Goal: Transaction & Acquisition: Purchase product/service

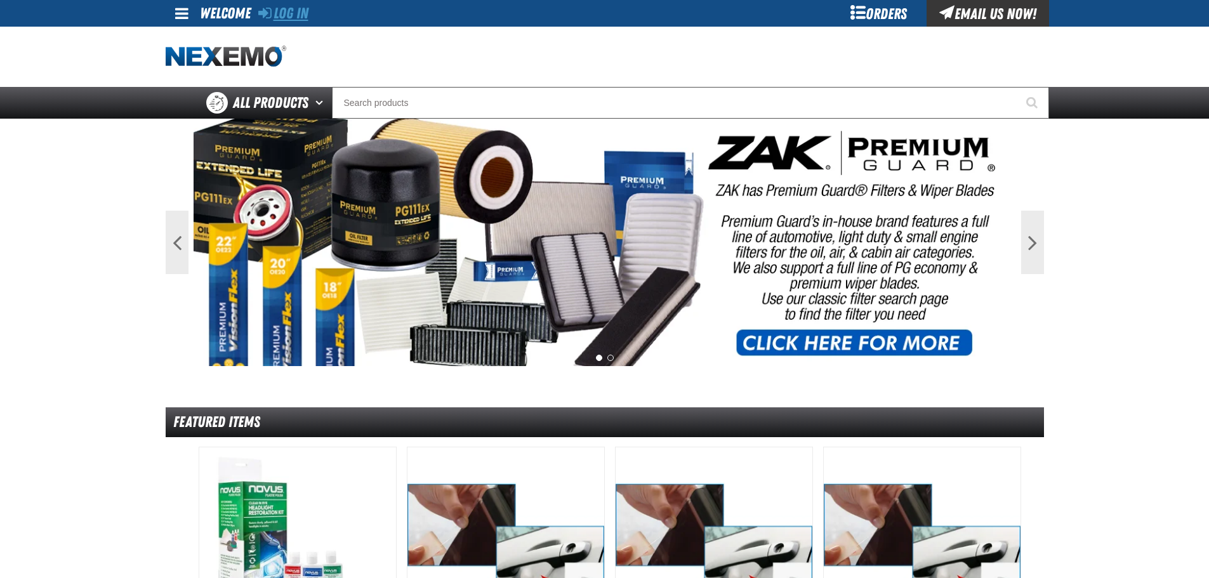
click at [291, 21] on link "Log In" at bounding box center [283, 13] width 50 height 18
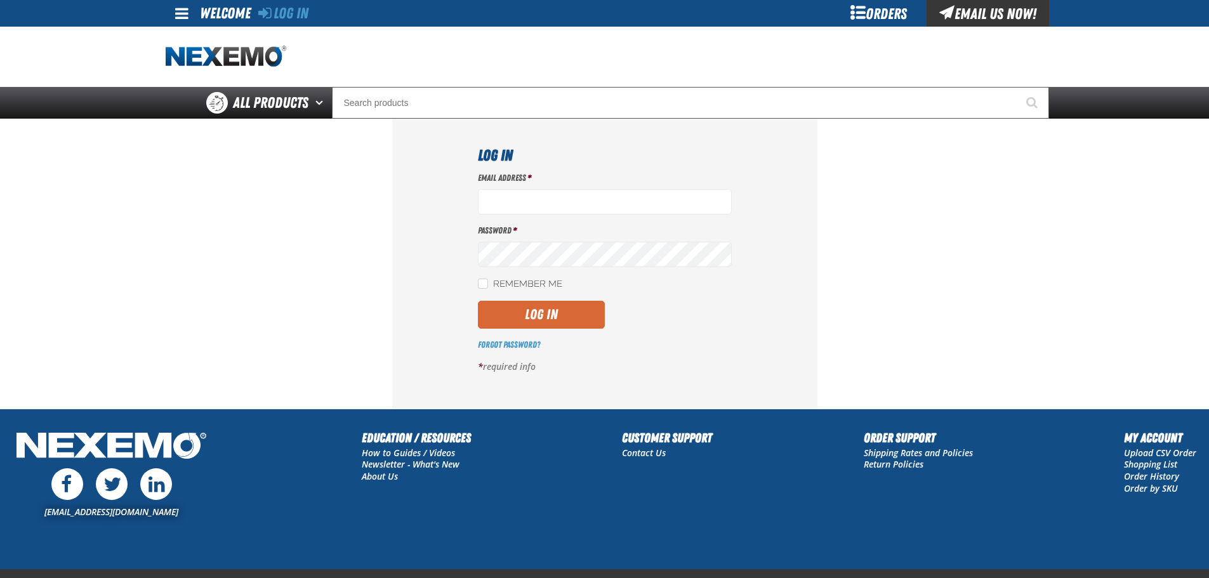
type input "ggalloway@vtaig.com"
click at [567, 309] on button "Log In" at bounding box center [541, 315] width 127 height 28
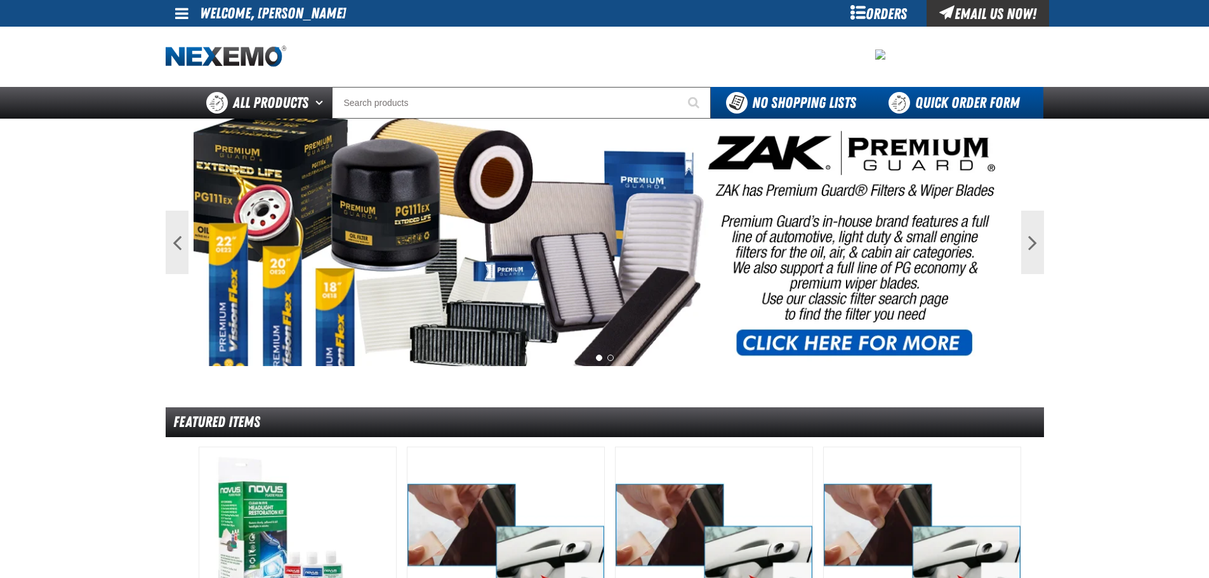
click at [955, 109] on link "Quick Order Form" at bounding box center [958, 103] width 172 height 32
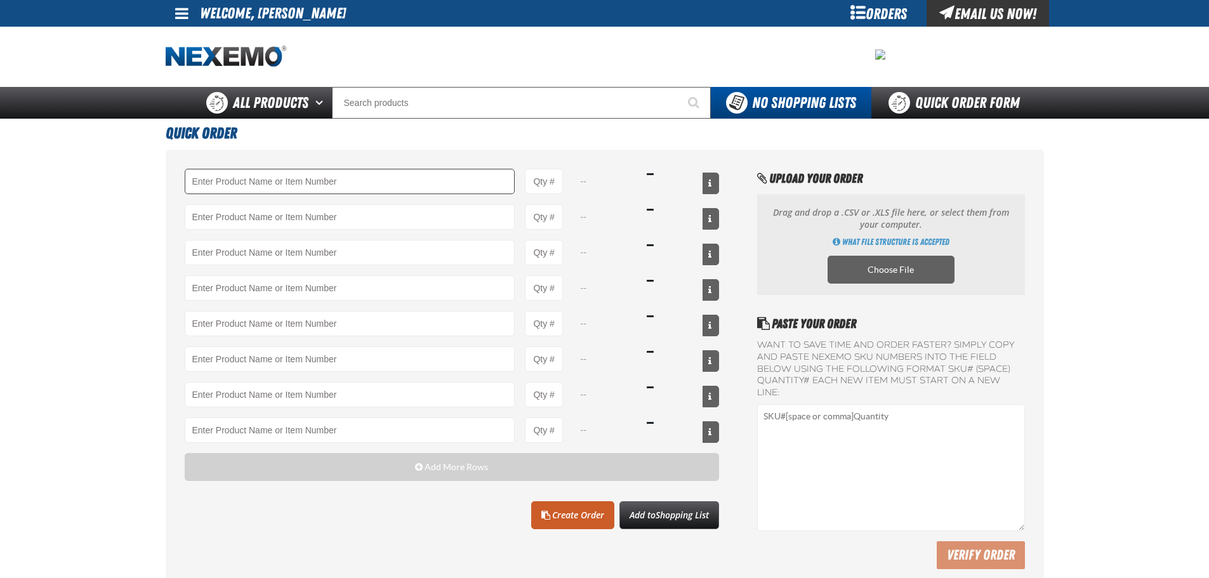
click at [455, 190] on input "Product" at bounding box center [350, 181] width 331 height 25
click at [289, 206] on link "A101 - Brake Parts Cleaner - ZAK Products" at bounding box center [260, 203] width 150 height 22
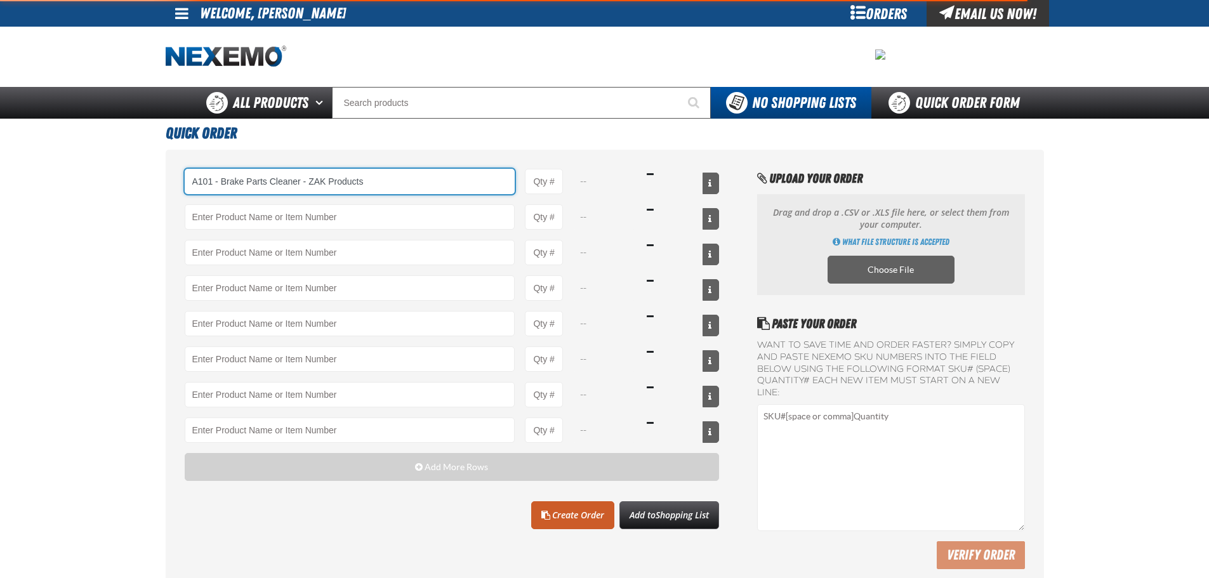
type input "A101 - Brake Parts Cleaner - ZAK Products"
type input "1"
select select "can"
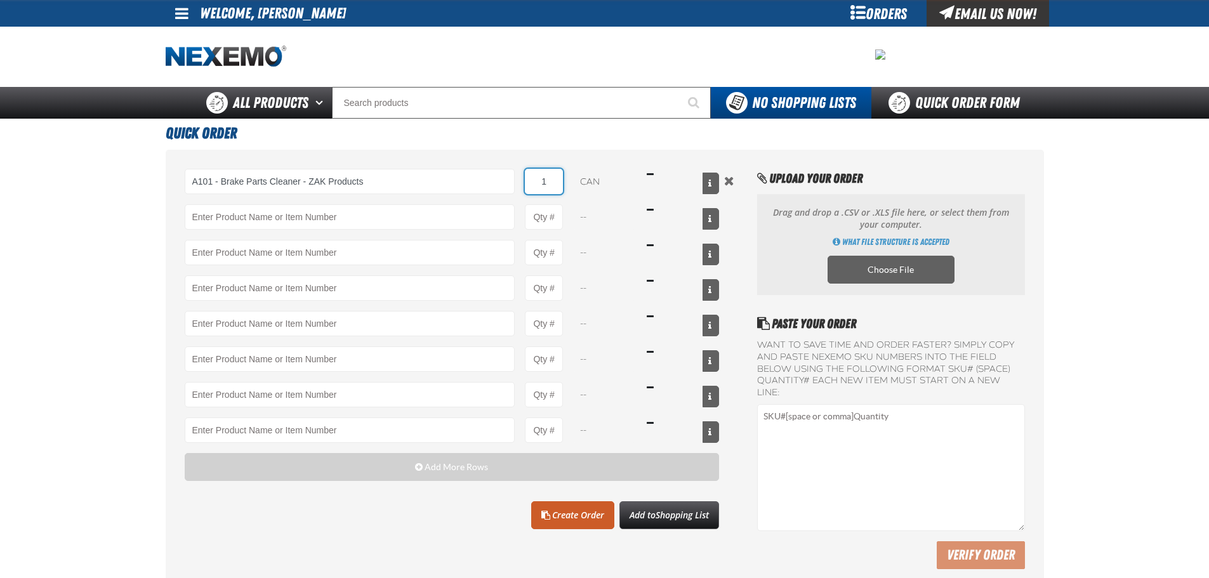
click at [539, 188] on input "1" at bounding box center [544, 181] width 38 height 25
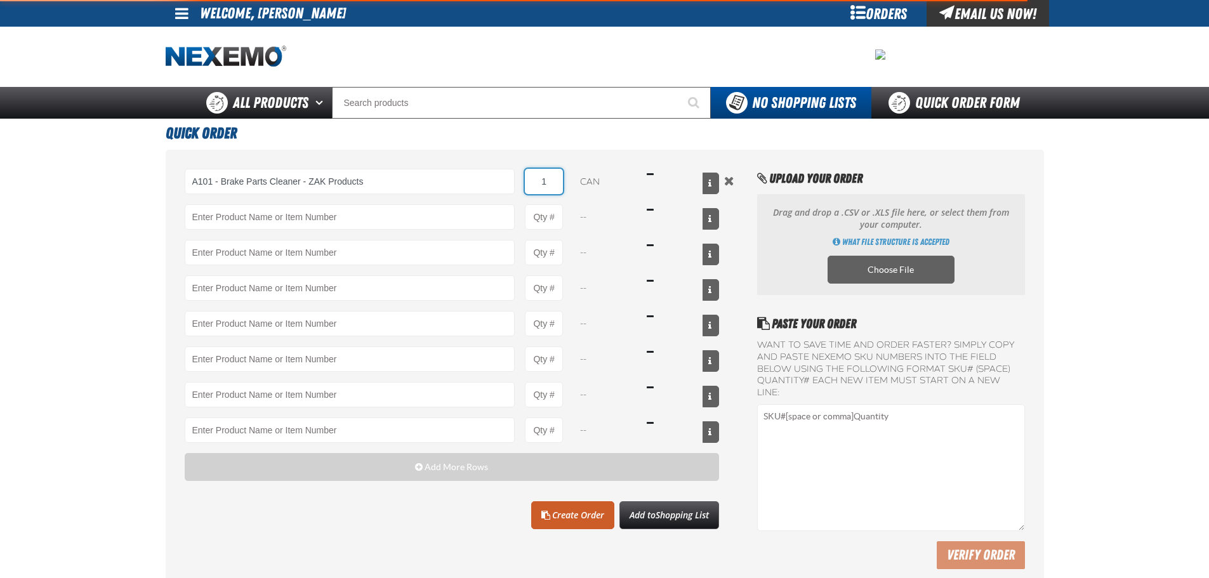
type input "A101 - Brake Parts Cleaner - ZAK Products"
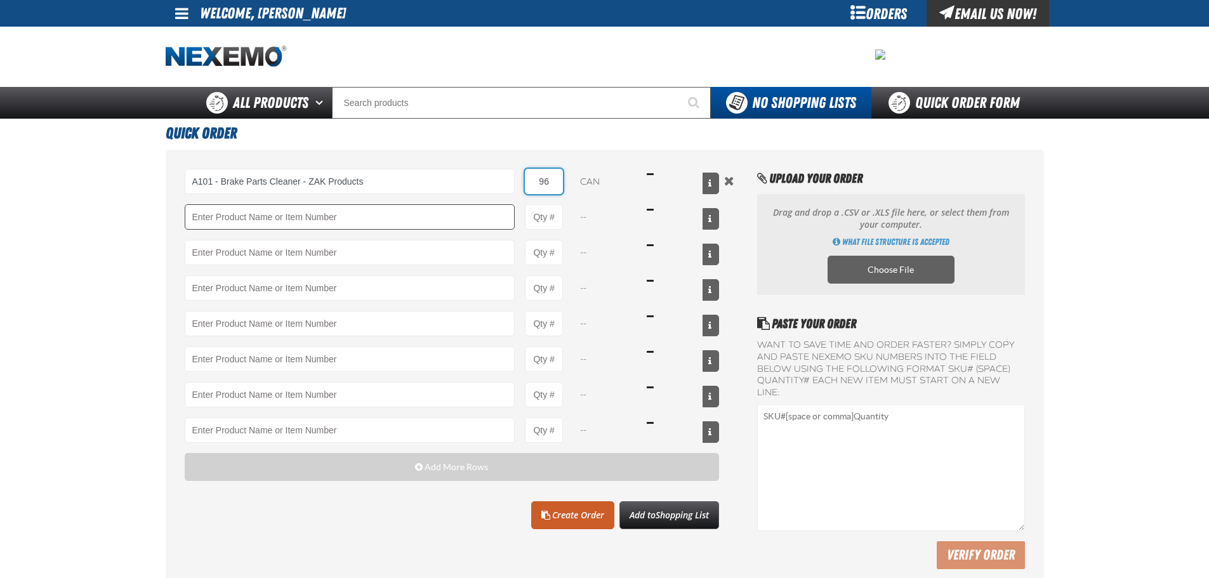
type input "96"
click at [486, 218] on input "Product" at bounding box center [350, 216] width 331 height 25
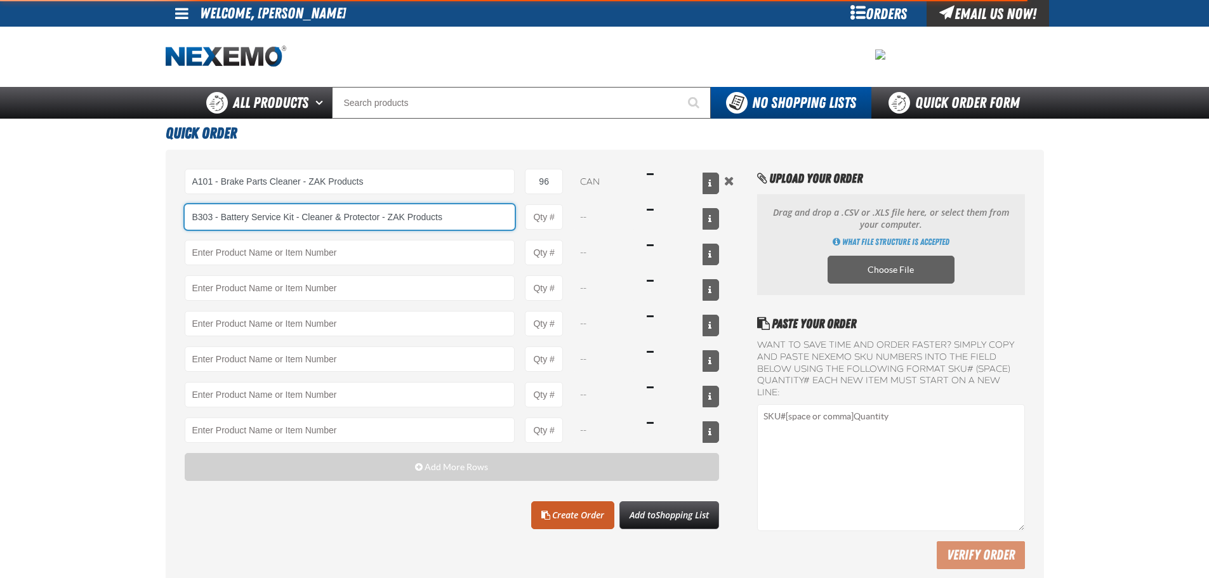
type input "B303 - Battery Service Kit - Cleaner &amp; Protector - ZAK Products"
type input "1"
select select "kit"
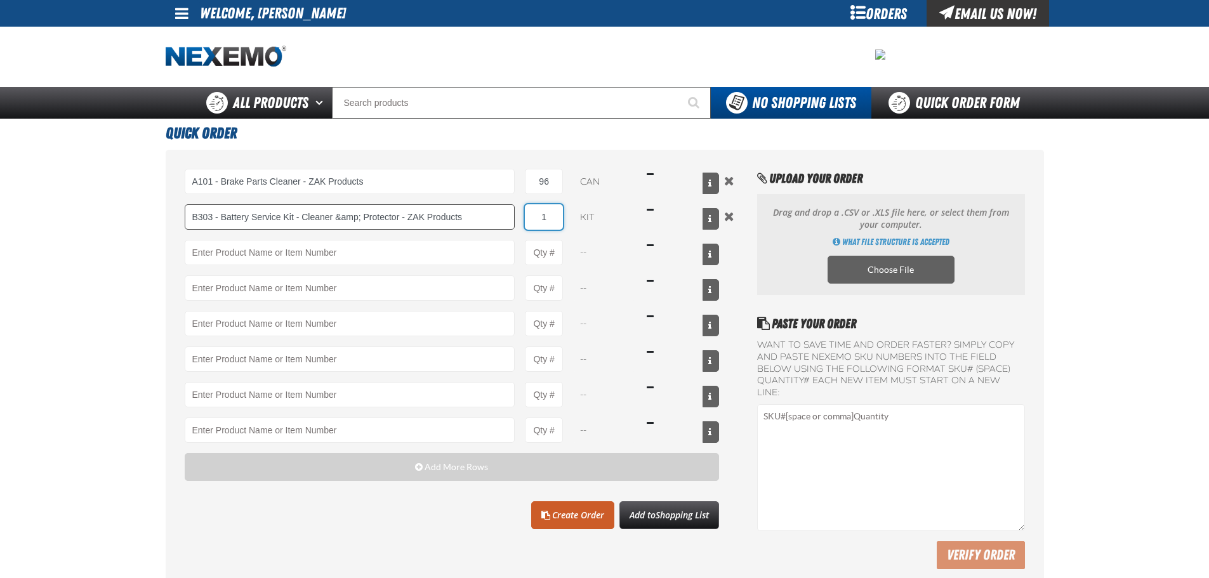
type input "B303 - Battery Service Kit - Cleaner &amp; Protector - ZAK Products"
type input "12"
click at [448, 248] on input "Product" at bounding box center [350, 252] width 331 height 25
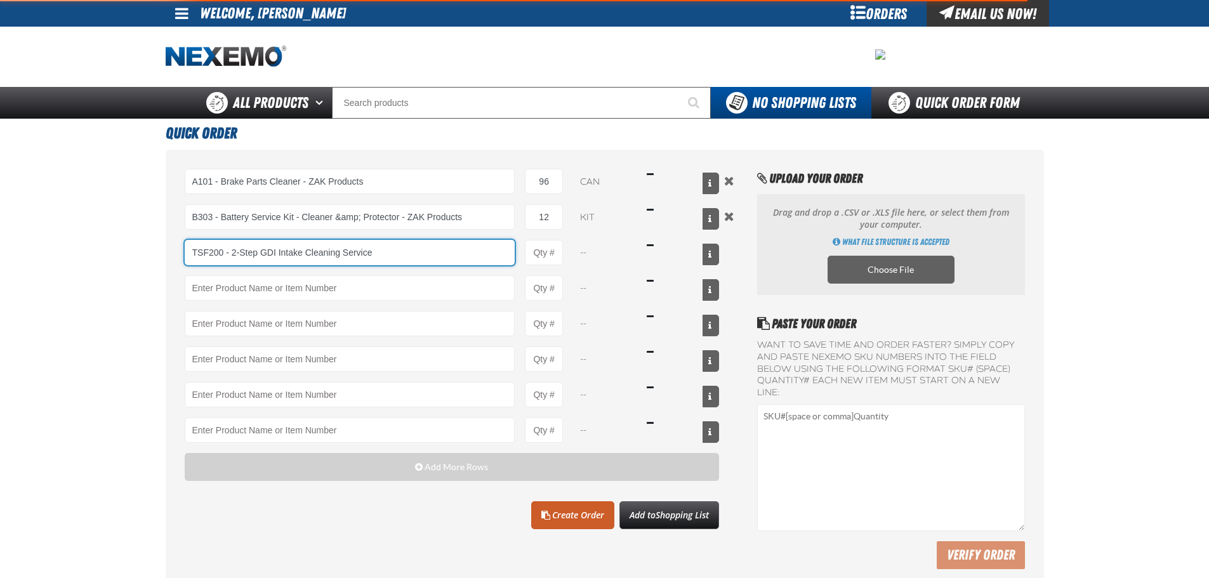
type input "TSF200 - 2-Step GDI Intake Cleaning Service"
type input "1"
select select "kit"
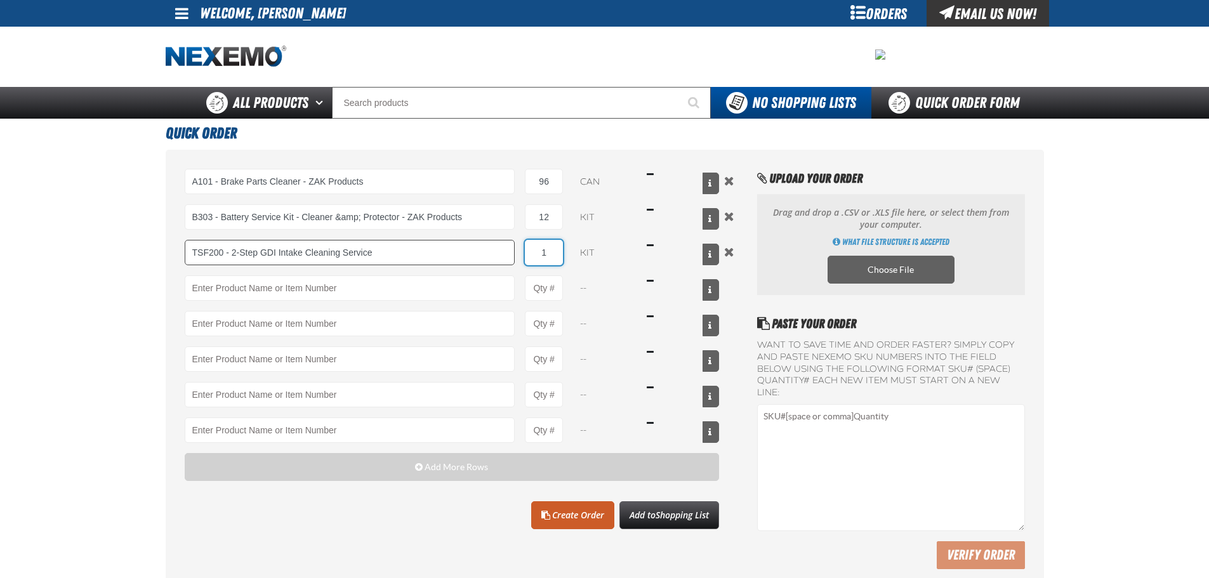
type input "TSF200 - 2-Step GDI Intake Cleaning Service"
type input "6"
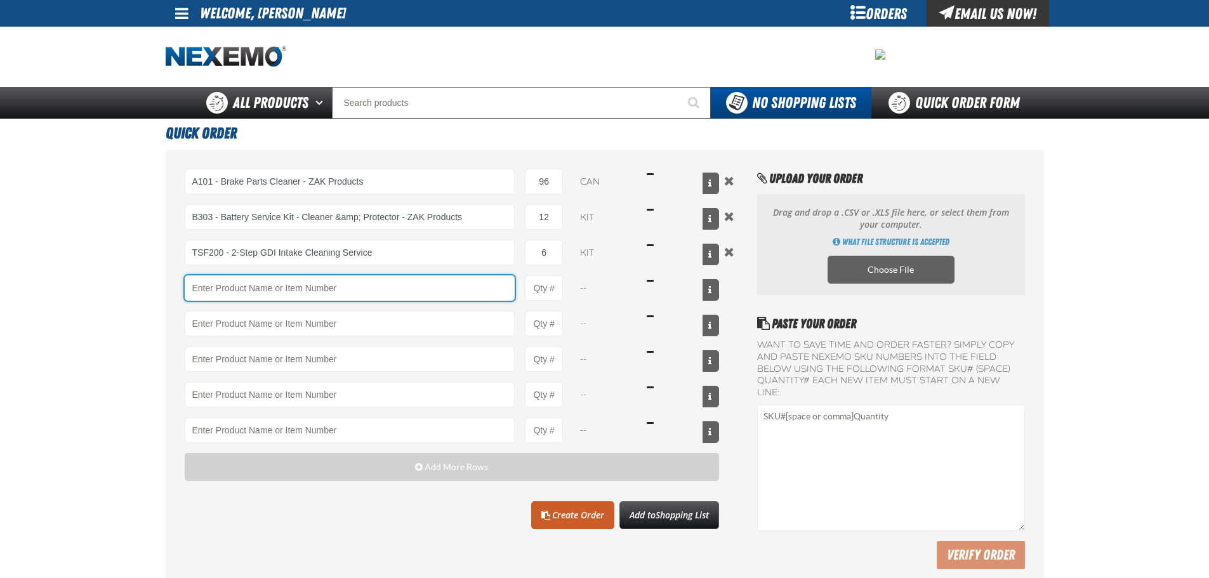
click at [419, 288] on input "Product" at bounding box center [350, 287] width 331 height 25
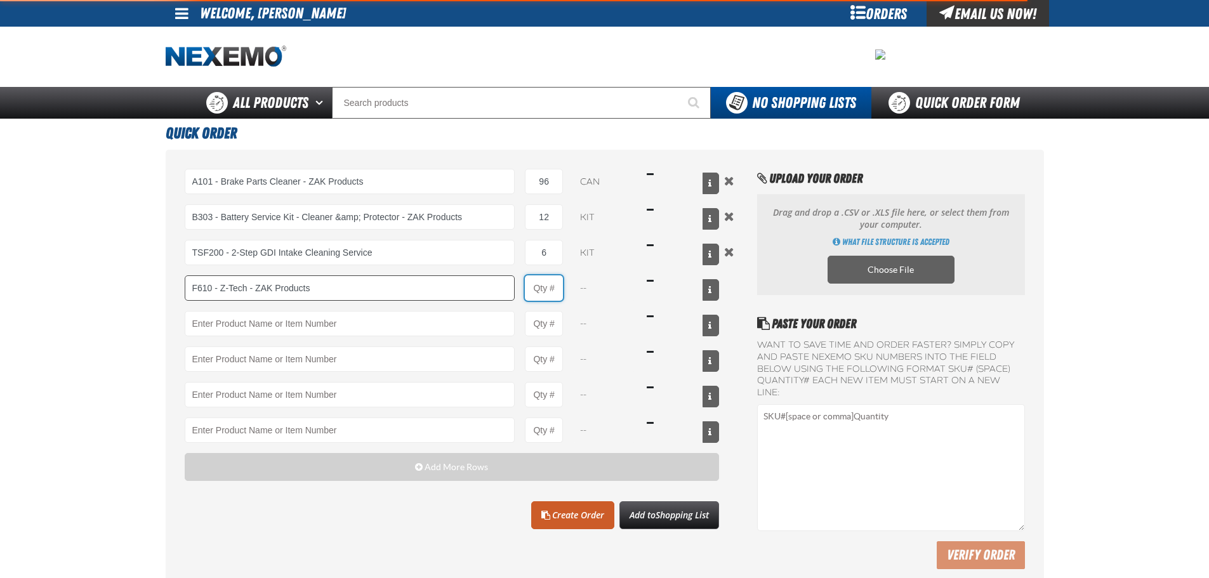
type input "F610 - Z-Tech - ZAK Products"
type input "1"
select select "bottle"
type input "F610 - Z-Tech - ZAK Products"
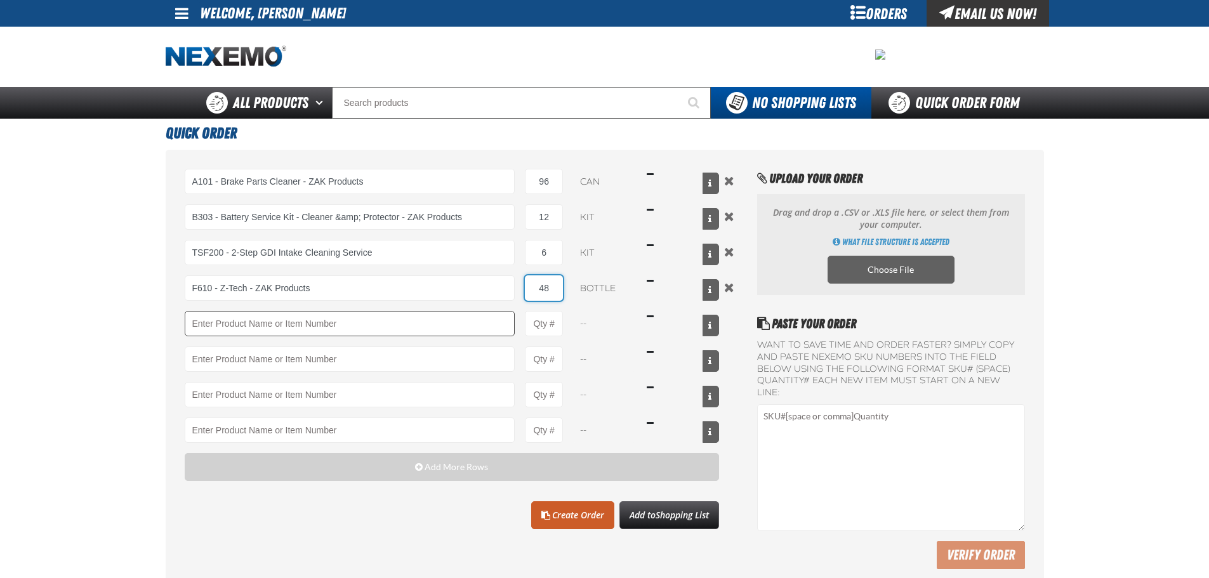
type input "48"
click at [407, 316] on input "Product" at bounding box center [350, 323] width 331 height 25
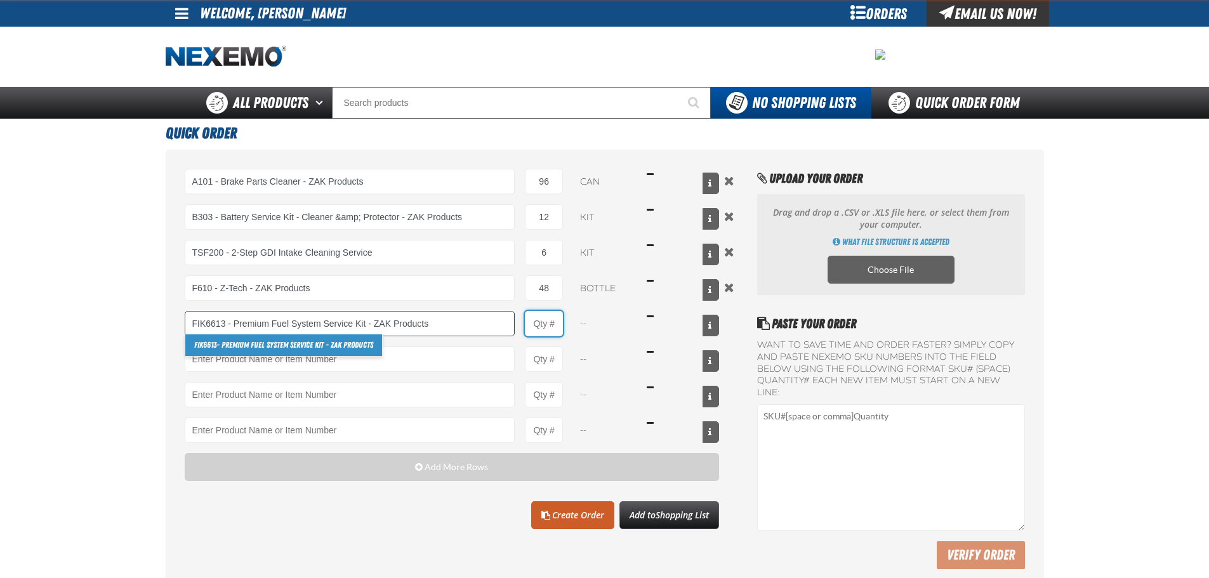
type input "FIK6613 - Premium Fuel System Service Kit - ZAK Products"
type input "1"
select select "kit"
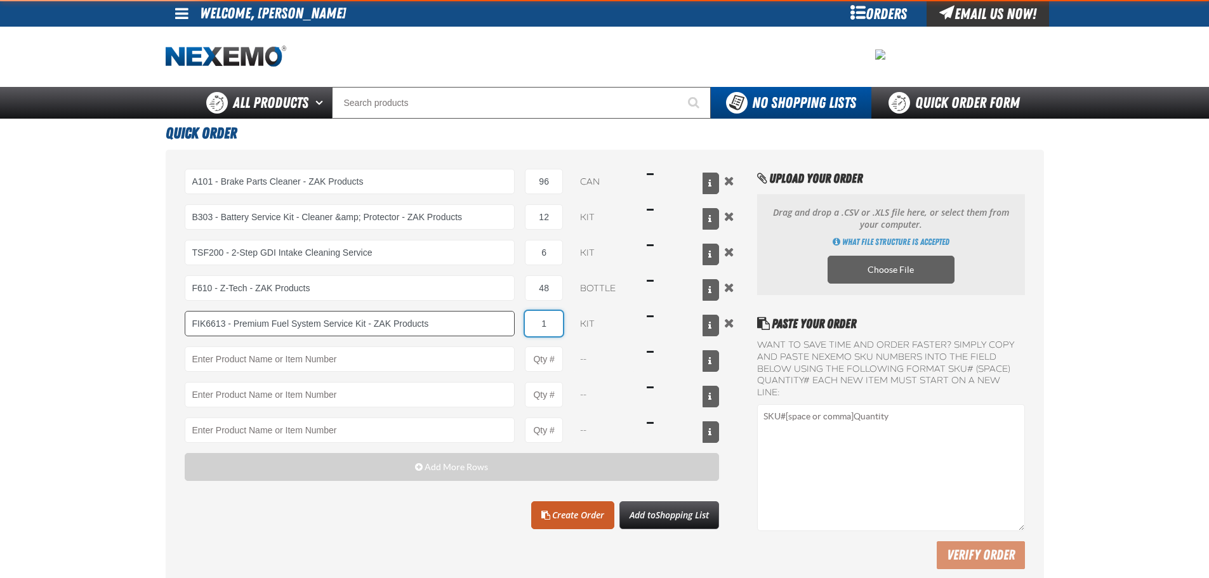
type input "FIK6613 - Premium Fuel System Service Kit - ZAK Products"
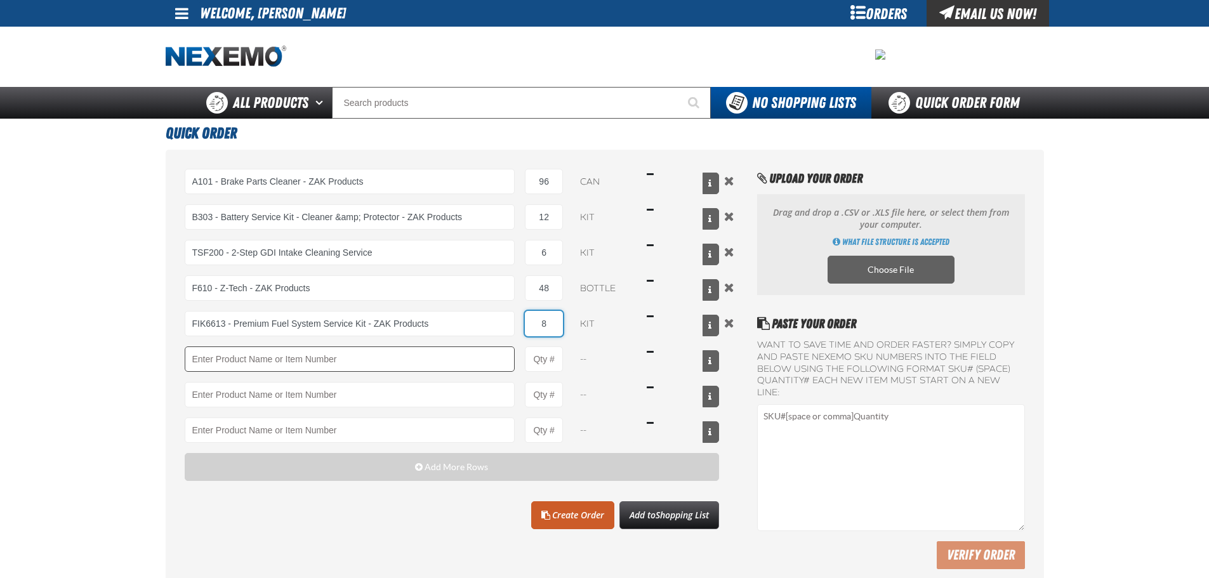
type input "8"
click at [404, 352] on input "Product" at bounding box center [350, 359] width 331 height 25
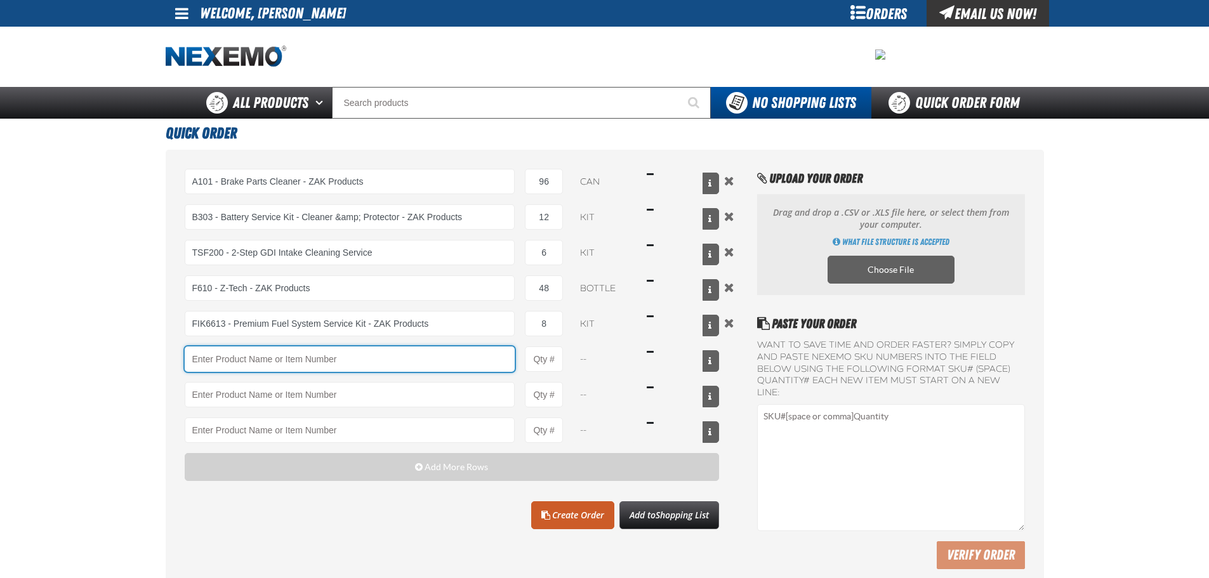
click at [404, 352] on input "Product" at bounding box center [350, 359] width 331 height 25
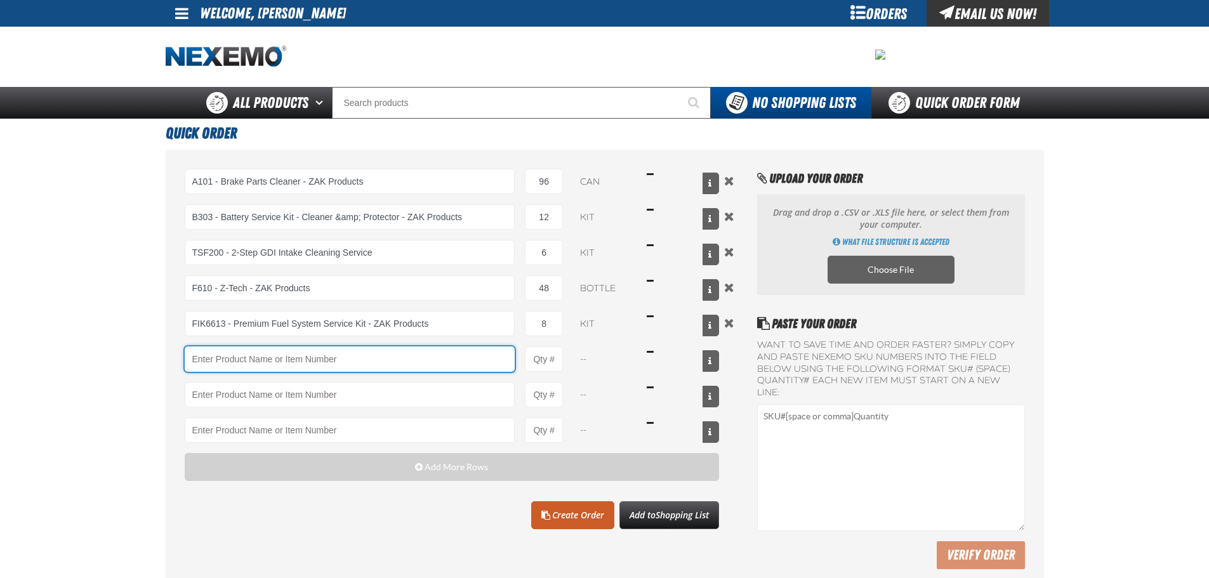
click at [404, 352] on input "Product" at bounding box center [350, 359] width 331 height 25
type input "BK100C - DOT 3 Brake Fluid Cleaner Kit - ZAK Products (6 Kits per Case)"
type input "1"
select select "kit"
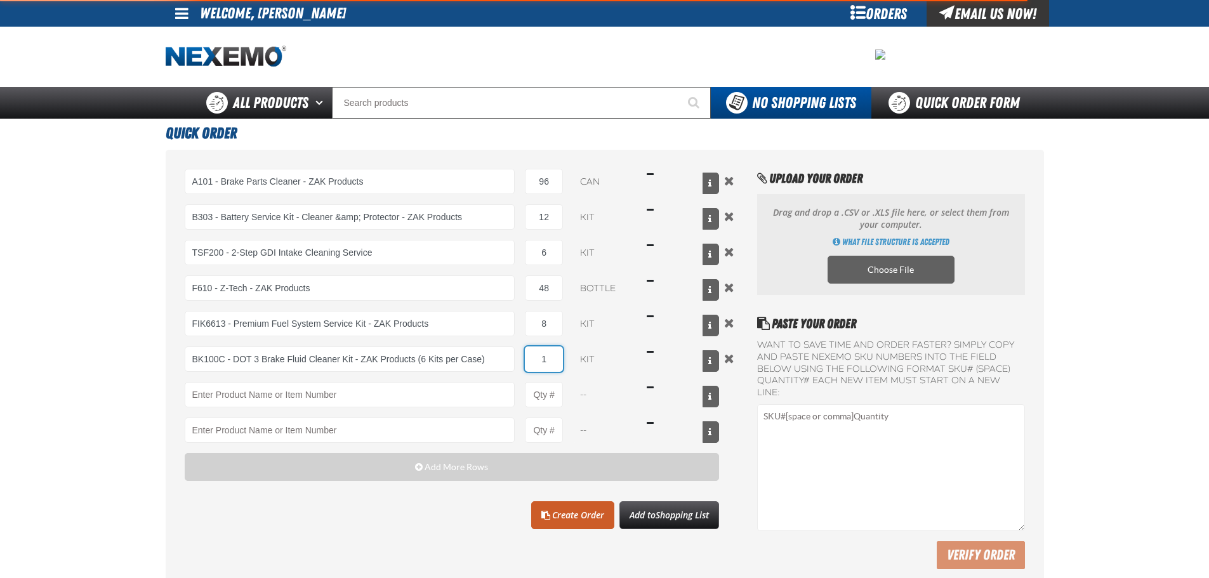
click at [546, 359] on input "1" at bounding box center [544, 359] width 38 height 25
type input "BK100C - DOT 3 Brake Fluid Cleaner Kit - ZAK Products (6 Kits per Case)"
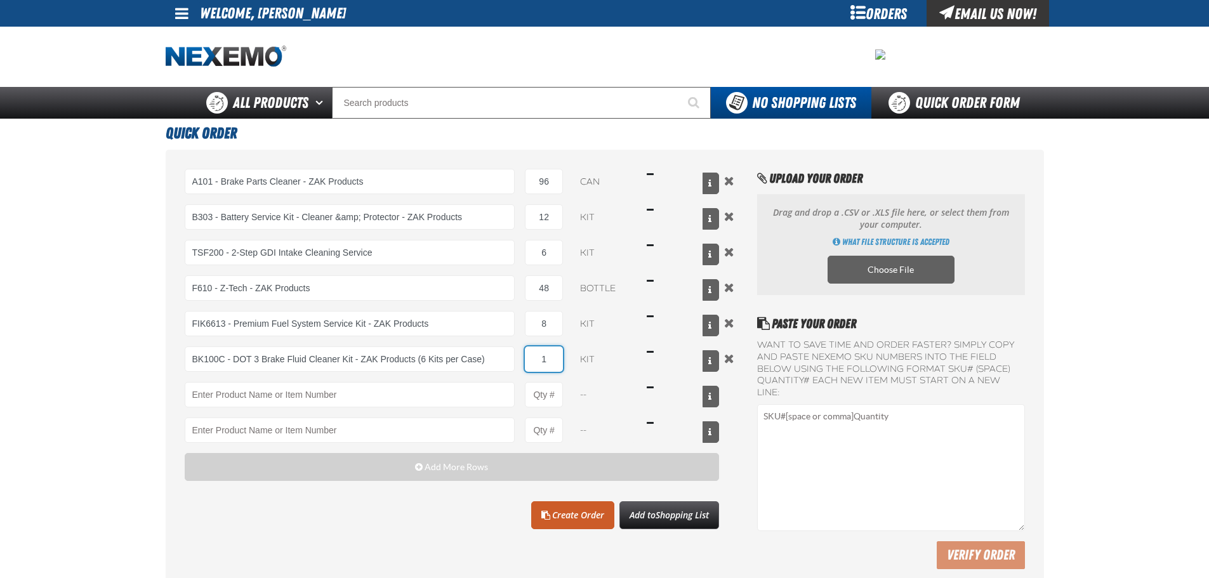
click at [546, 359] on input "1" at bounding box center [544, 359] width 38 height 25
type input "6"
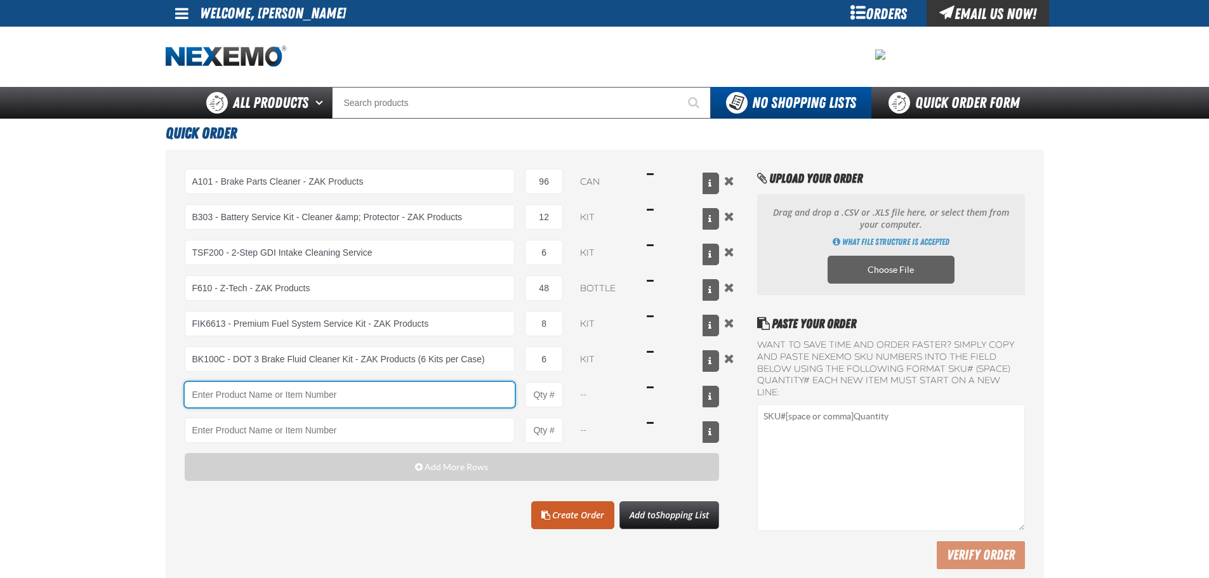
click at [381, 394] on input "Product" at bounding box center [350, 394] width 331 height 25
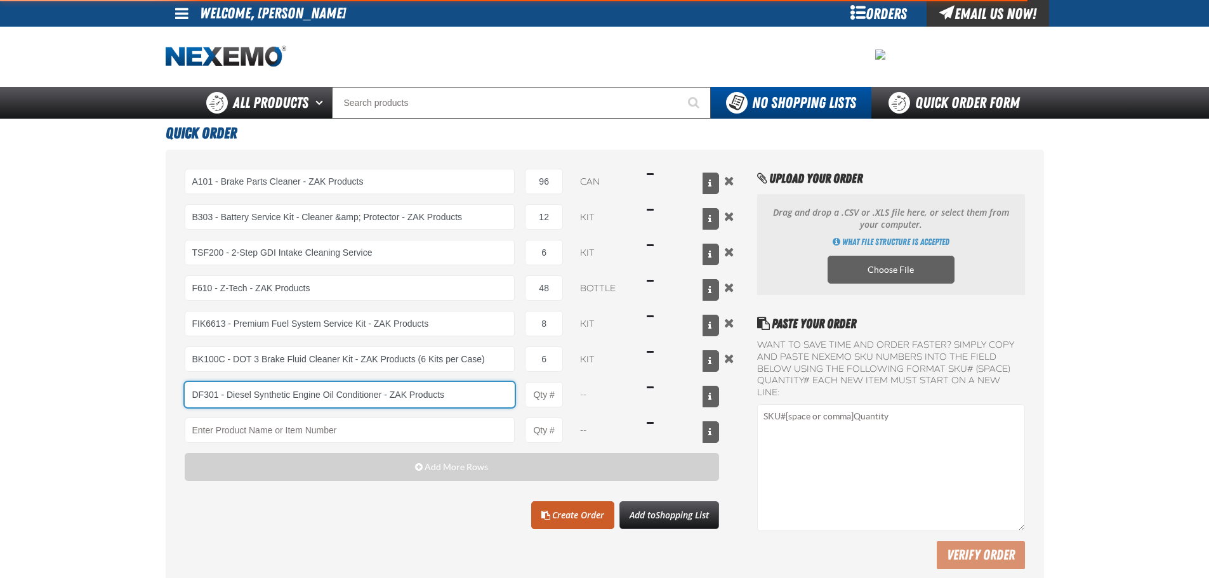
type input "DF301 - Diesel Synthetic Engine Oil Conditioner - ZAK Products"
type input "1"
select select "bottle"
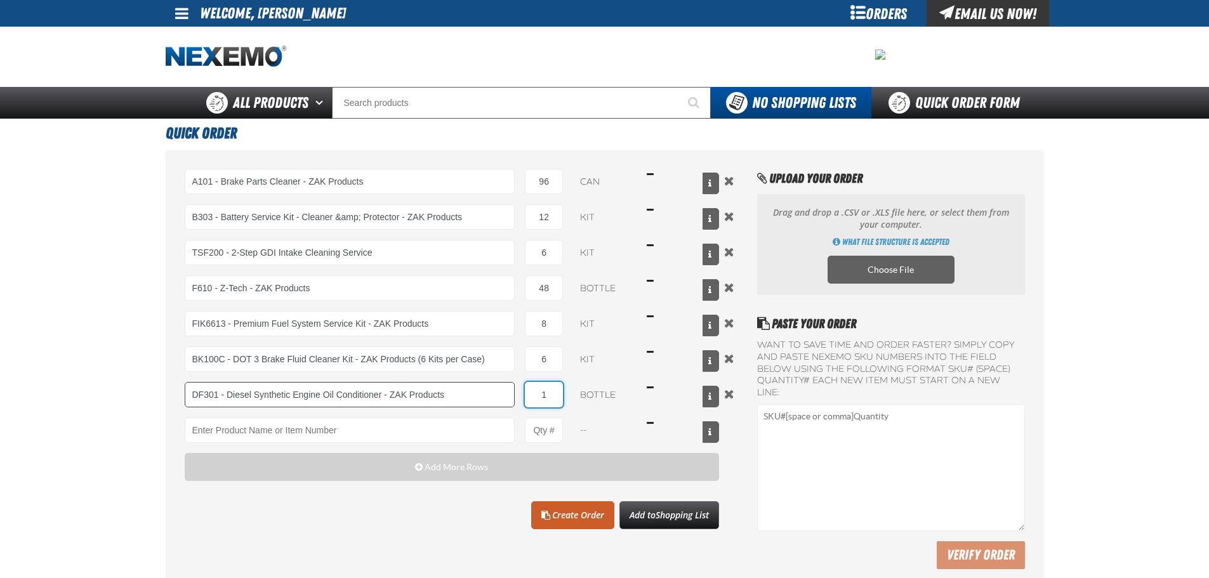
type input "DF301 - Diesel Synthetic Engine Oil Conditioner - ZAK Products"
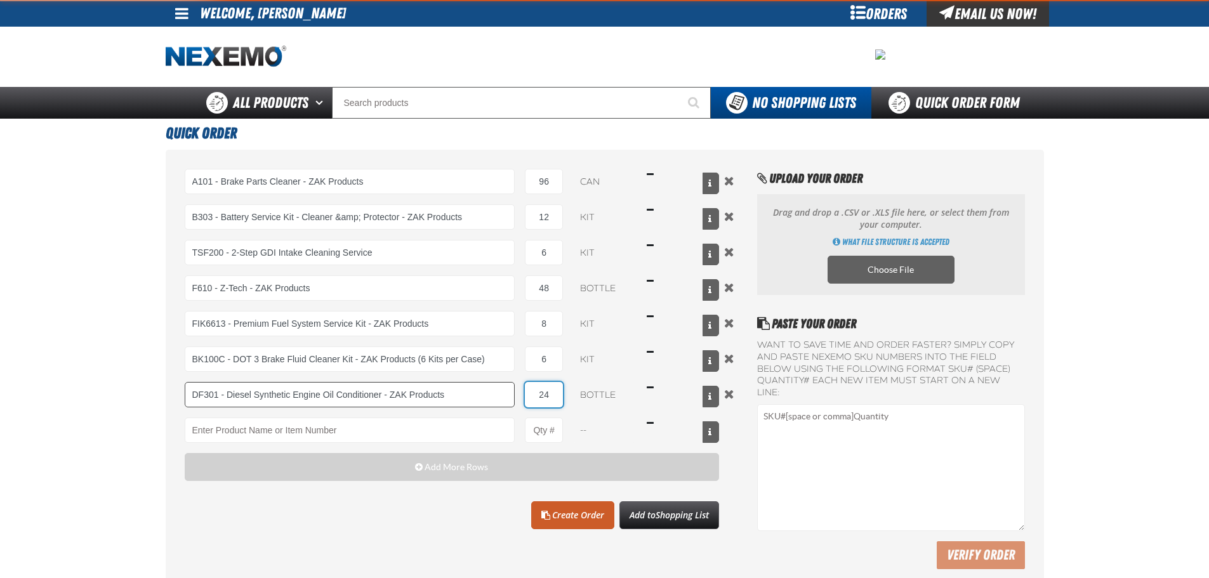
type input "24"
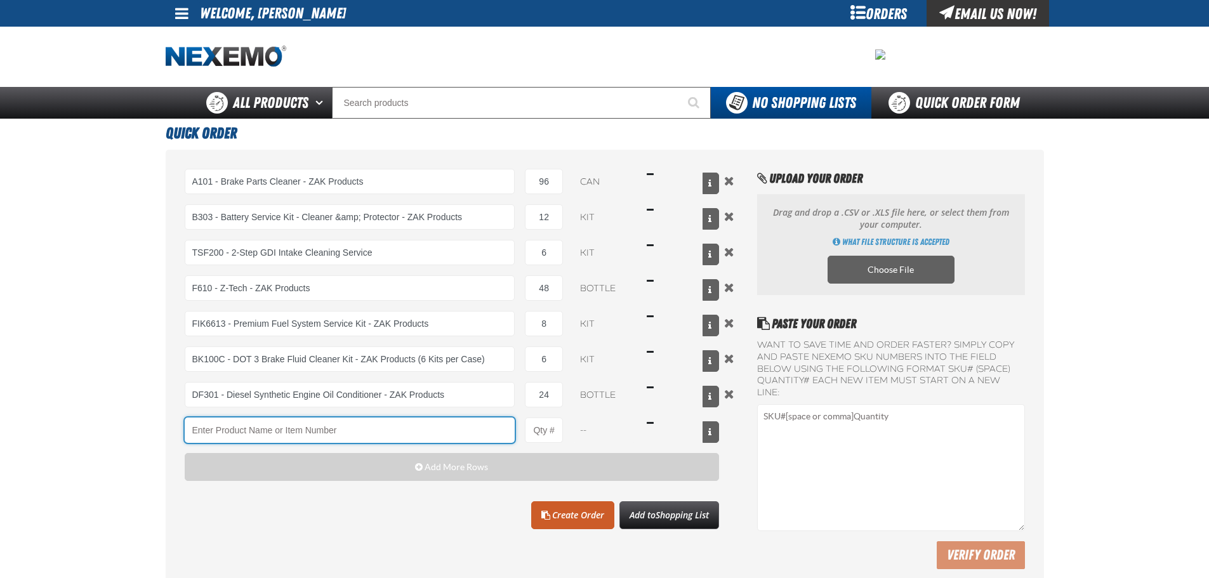
click at [362, 433] on input "Product" at bounding box center [350, 430] width 331 height 25
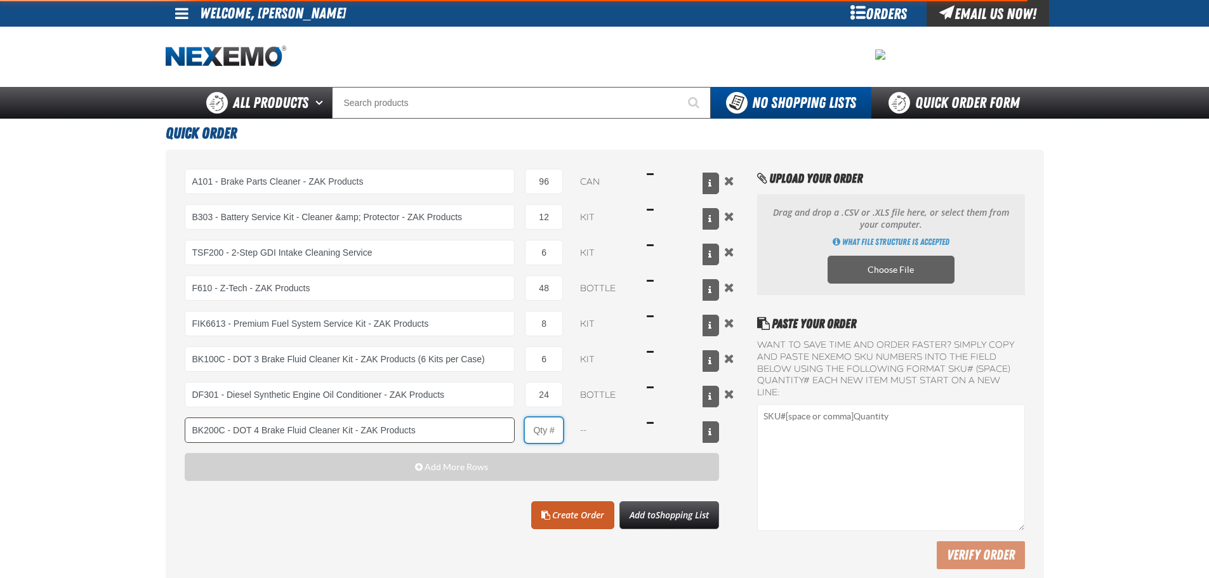
type input "BK200C - DOT 4 Brake Fluid Cleaner Kit - ZAK Products"
type input "1"
select select "kit"
type input "BK200C - DOT 4 Brake Fluid Cleaner Kit - ZAK Products"
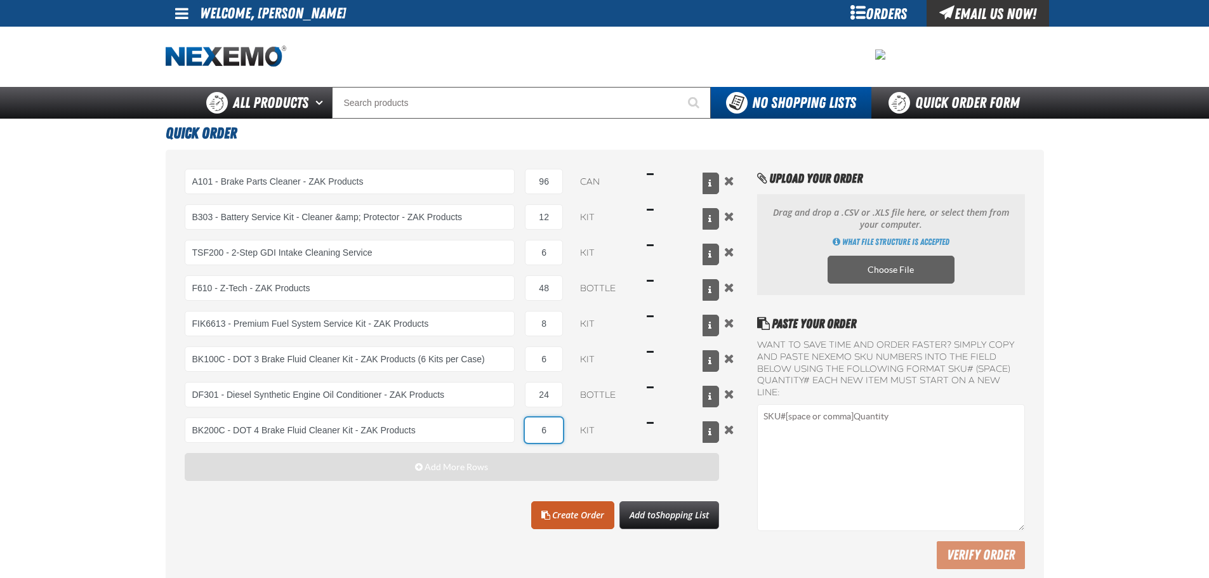
type input "6"
click at [397, 468] on button "Add More Rows" at bounding box center [452, 467] width 535 height 28
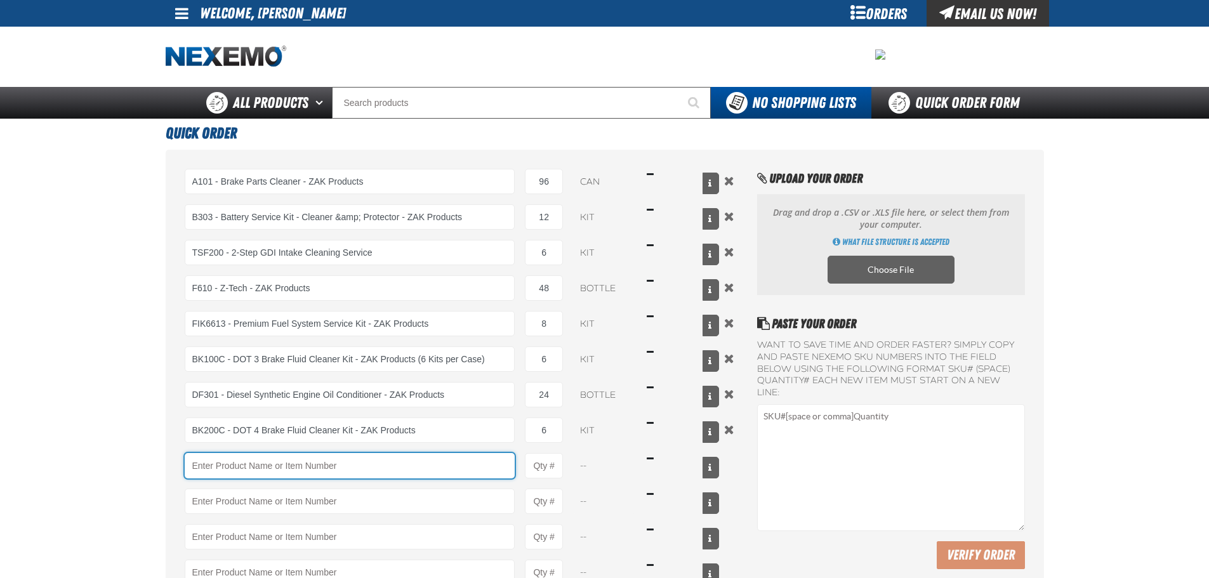
click at [343, 468] on input "Product" at bounding box center [350, 465] width 331 height 25
type input "C500 - Synthetic Engine Oil Booster - ZAK Products"
type input "1"
select select "bottle"
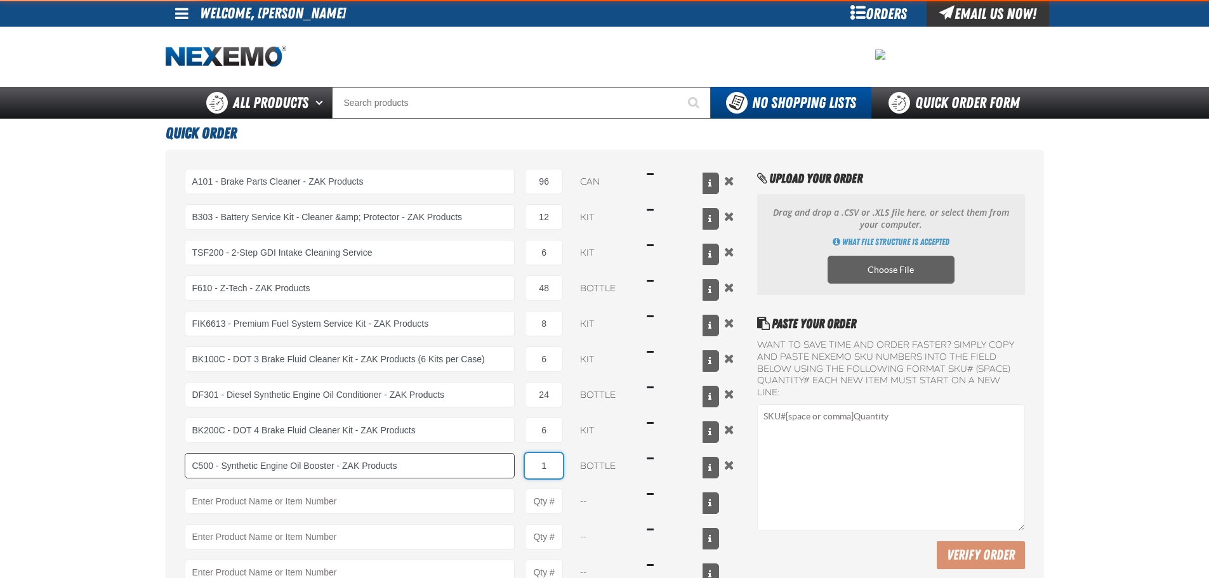
type input "C500 - Synthetic Engine Oil Booster - ZAK Products"
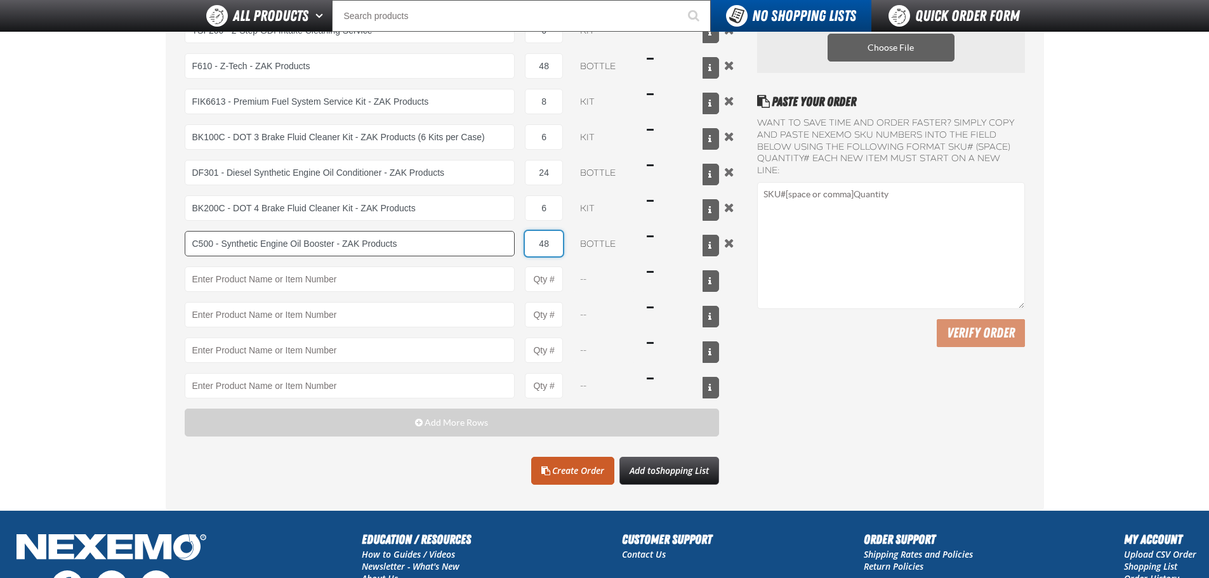
scroll to position [254, 0]
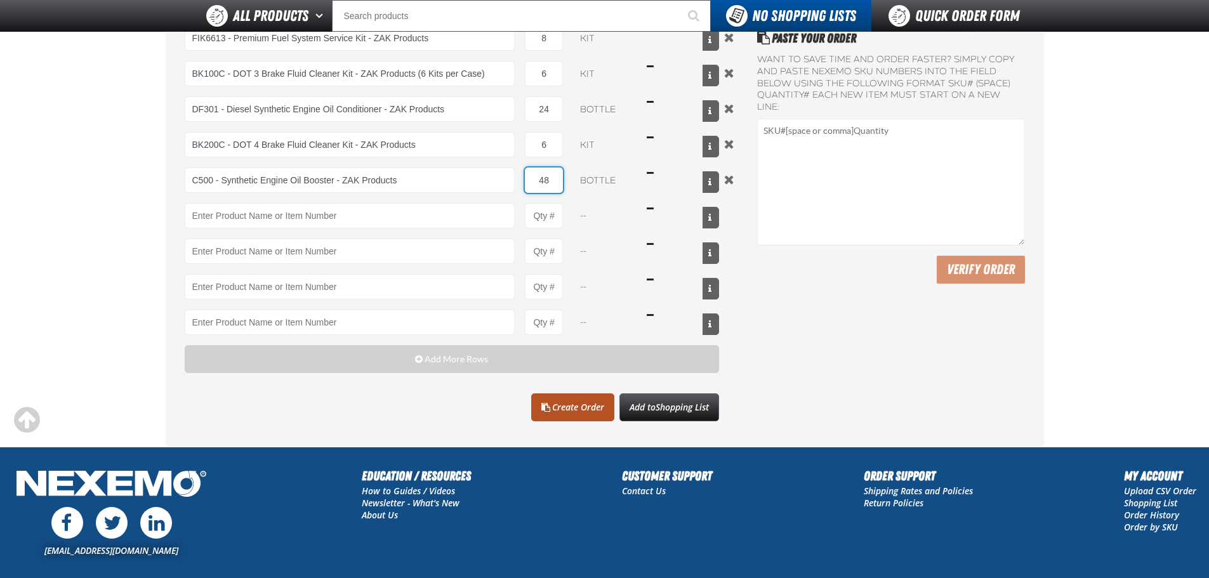
type input "48"
click at [594, 410] on link "Create Order" at bounding box center [572, 408] width 83 height 28
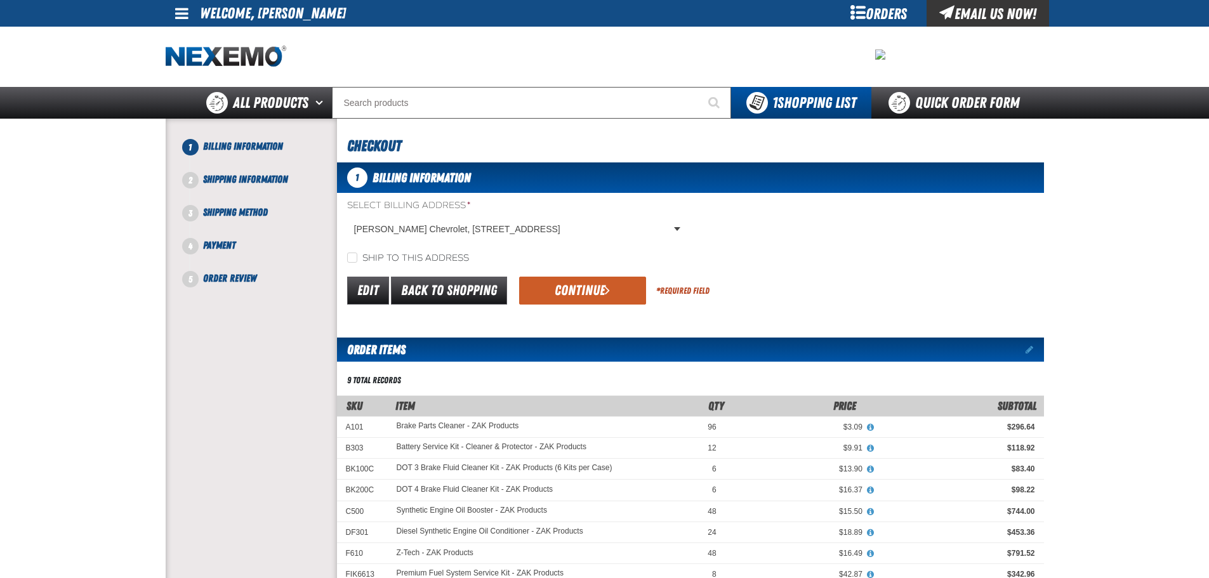
click at [412, 256] on label "Ship to this address" at bounding box center [408, 259] width 122 height 12
click at [357, 256] on input "Ship to this address" at bounding box center [352, 258] width 10 height 10
checkbox input "true"
click at [587, 279] on button "Continue" at bounding box center [582, 291] width 127 height 28
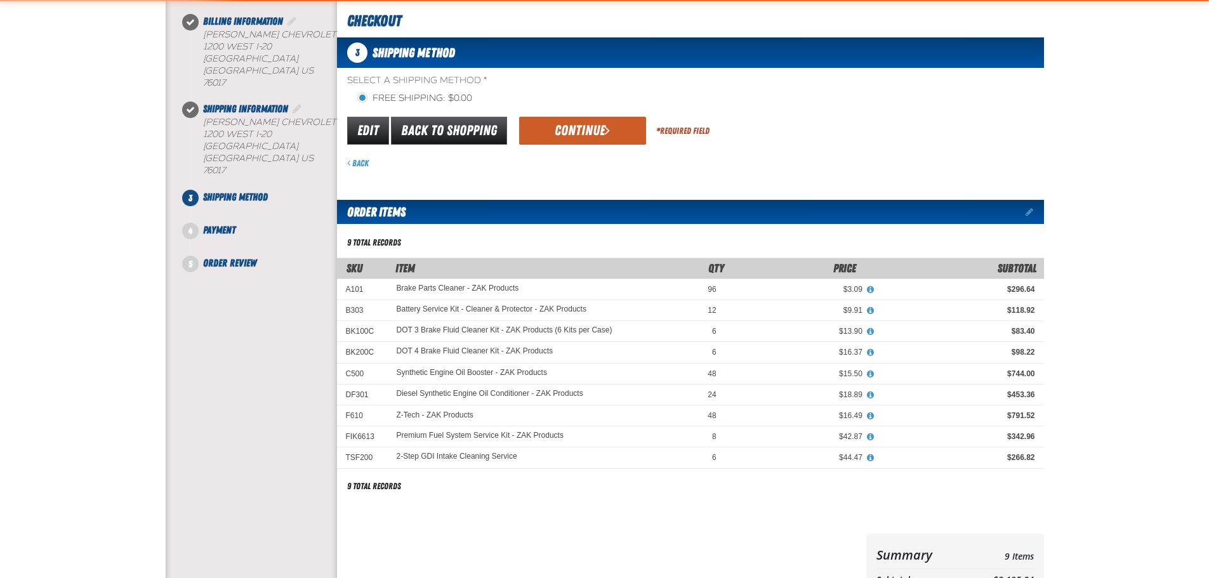
scroll to position [127, 0]
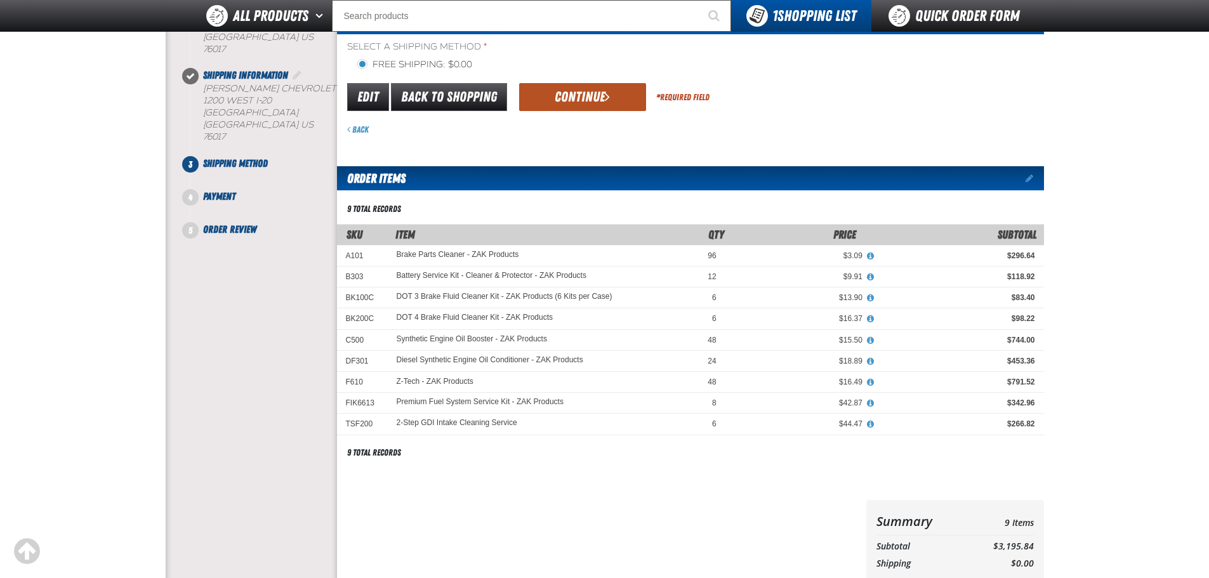
click at [574, 98] on button "Continue" at bounding box center [582, 97] width 127 height 28
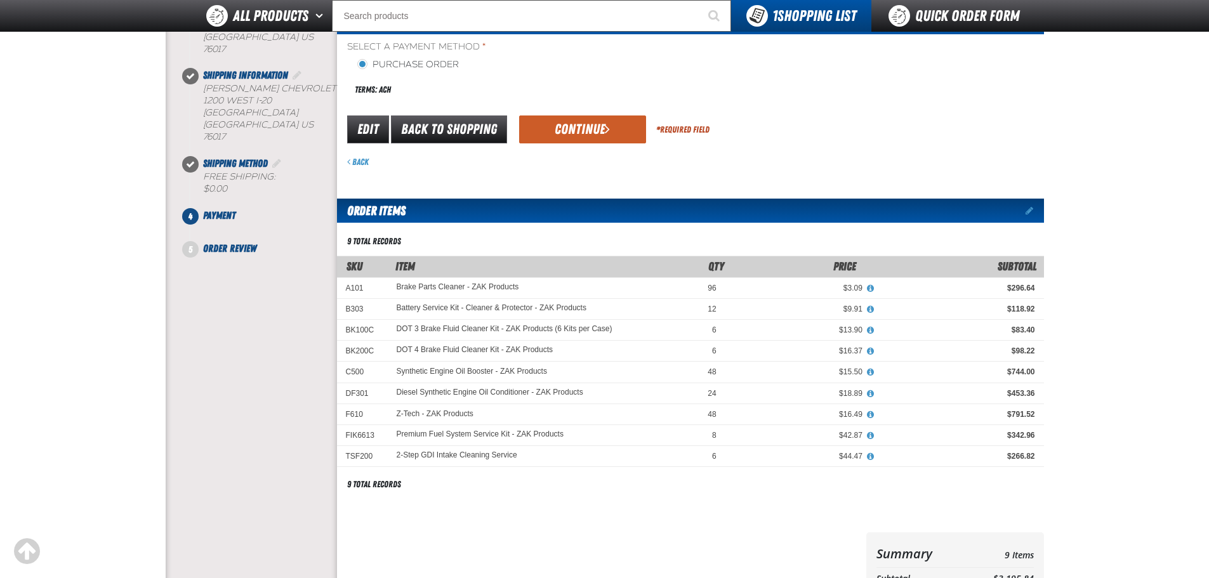
click at [589, 114] on div "Edit Back to Shopping Continue * Required Field" at bounding box center [690, 130] width 707 height 32
click at [589, 116] on button "Continue" at bounding box center [582, 130] width 127 height 28
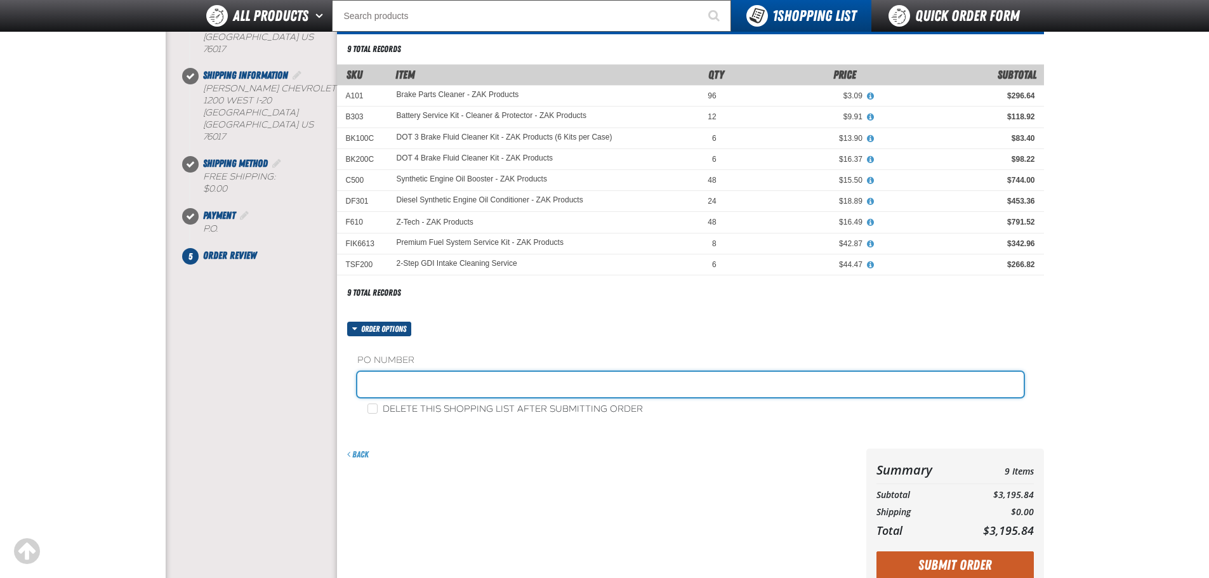
click at [427, 382] on input "text" at bounding box center [690, 384] width 667 height 25
type input "JOHNNIE-10"
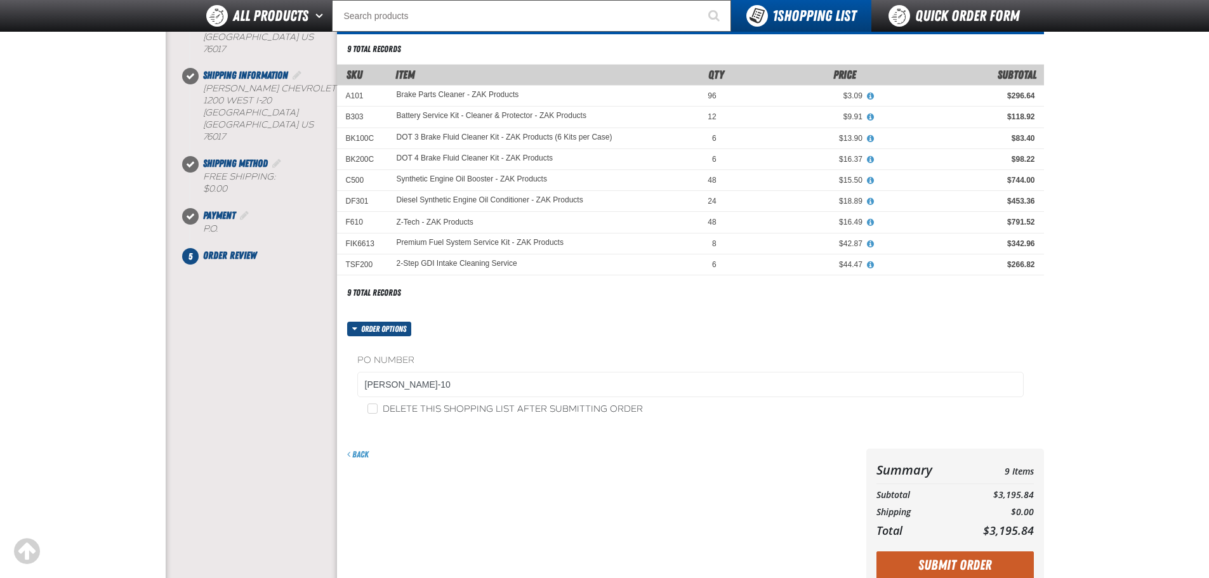
click at [583, 419] on div "PO Number JOHNNIE-10 Delete this shopping list after submitting order" at bounding box center [690, 384] width 707 height 97
click at [550, 407] on label "Delete this shopping list after submitting order" at bounding box center [505, 410] width 275 height 12
click at [378, 407] on input "Delete this shopping list after submitting order" at bounding box center [373, 409] width 10 height 10
checkbox input "true"
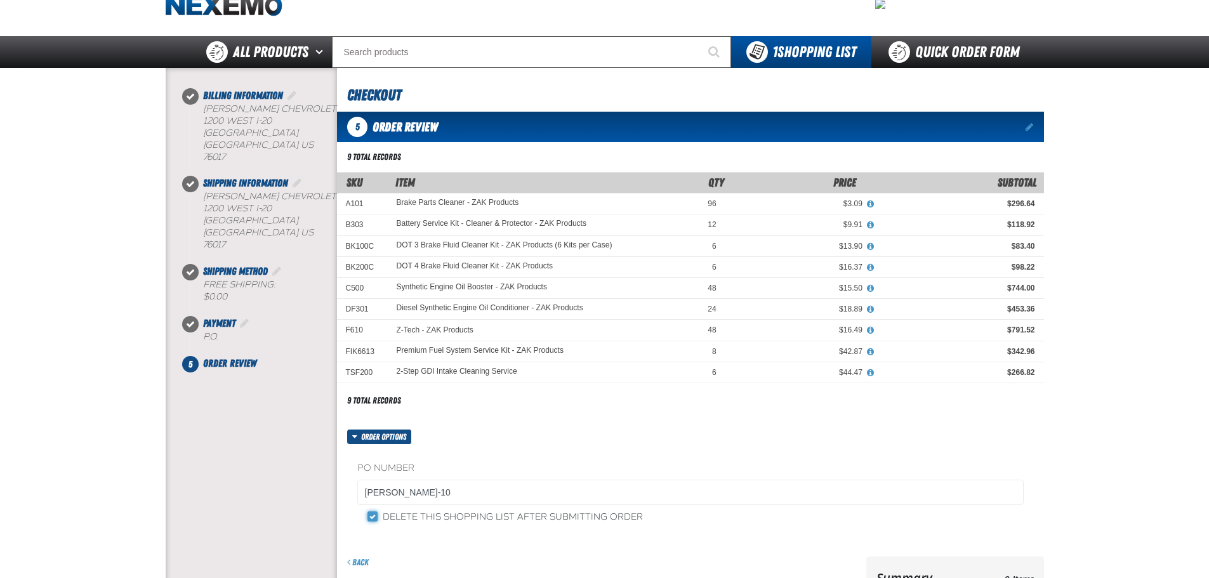
scroll to position [190, 0]
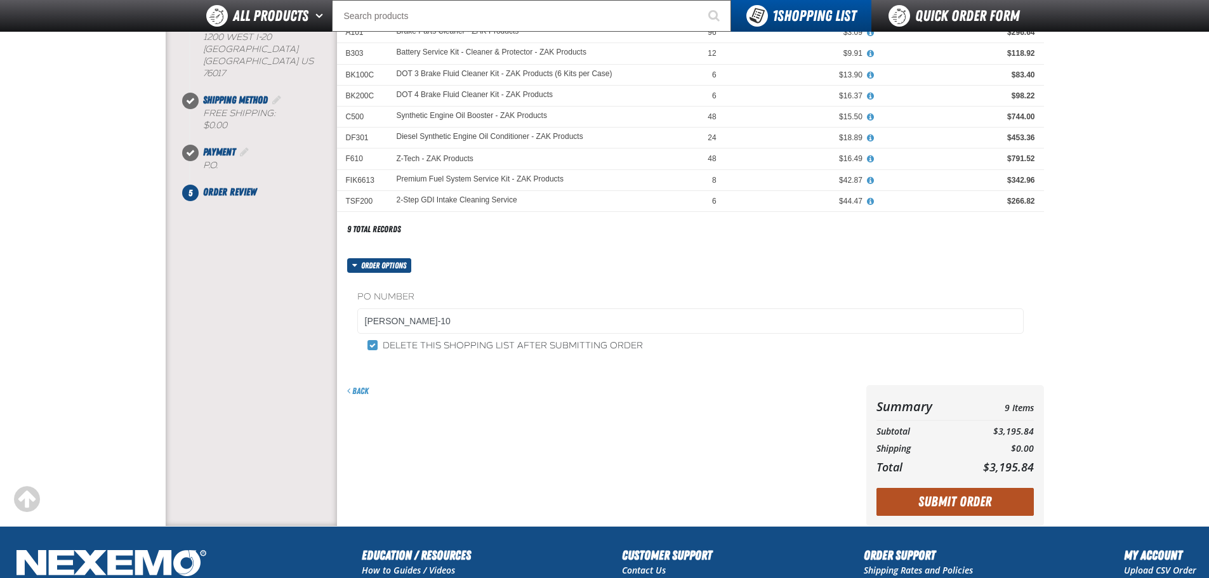
click at [931, 499] on button "Submit Order" at bounding box center [955, 502] width 157 height 28
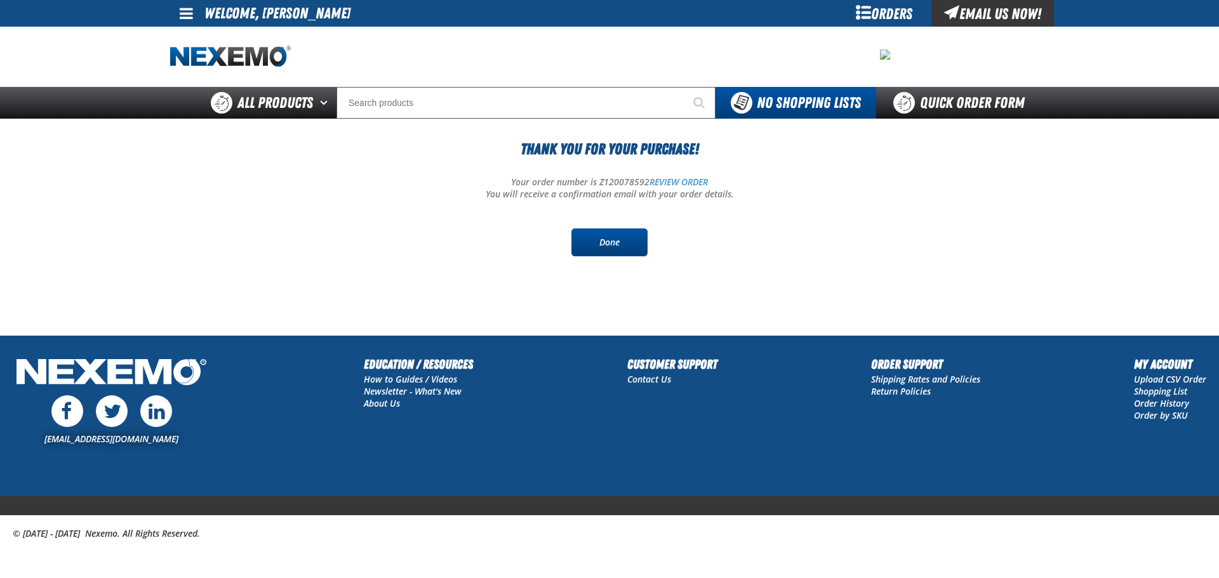
click at [631, 234] on link "Done" at bounding box center [609, 243] width 76 height 28
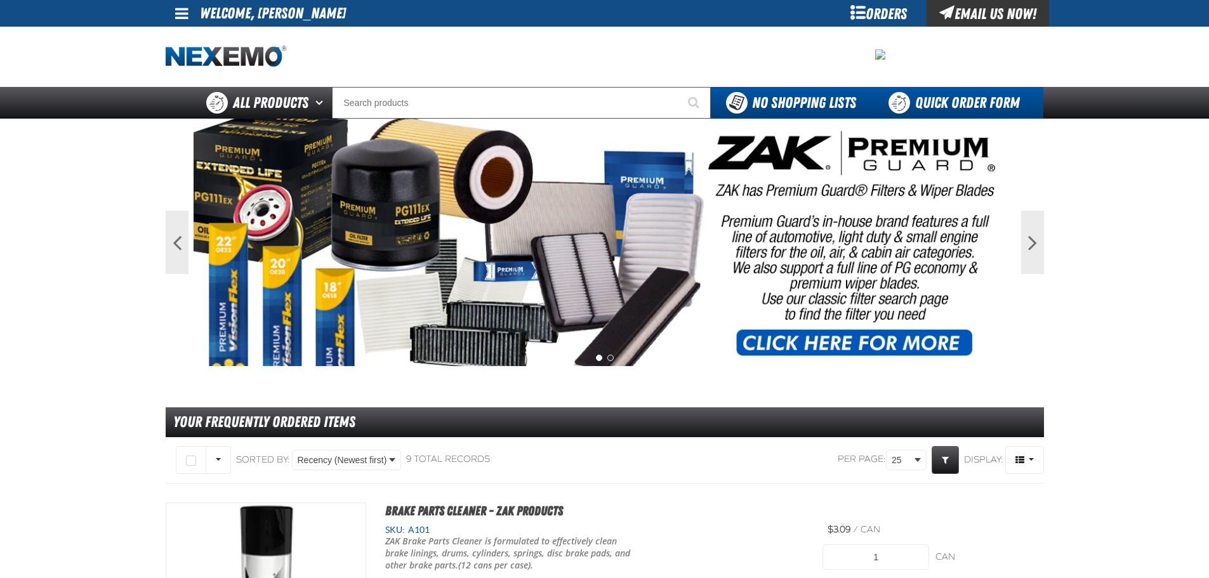
click at [959, 95] on link "Quick Order Form" at bounding box center [958, 103] width 172 height 32
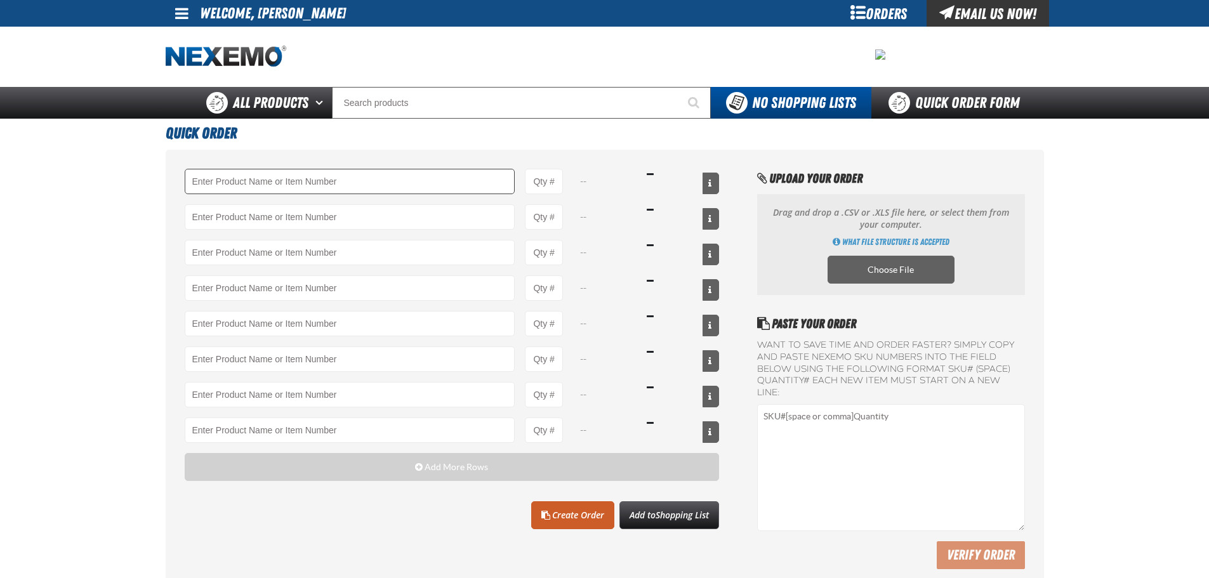
click at [248, 181] on input "Product" at bounding box center [350, 181] width 331 height 25
click at [249, 181] on input "Product" at bounding box center [350, 181] width 331 height 25
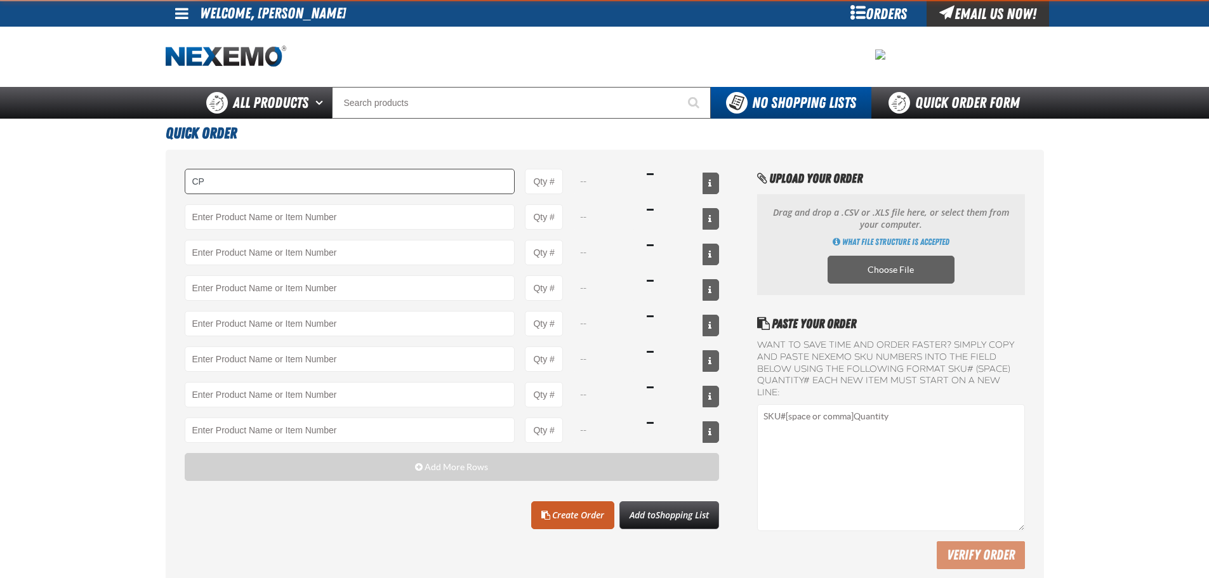
type input "C"
type input "XUP24-100 - 24&quot; XPEL ULTIMATE PLUS Paint Protection Film (24&quot;x100&#x2…"
type input "1"
select select "each"
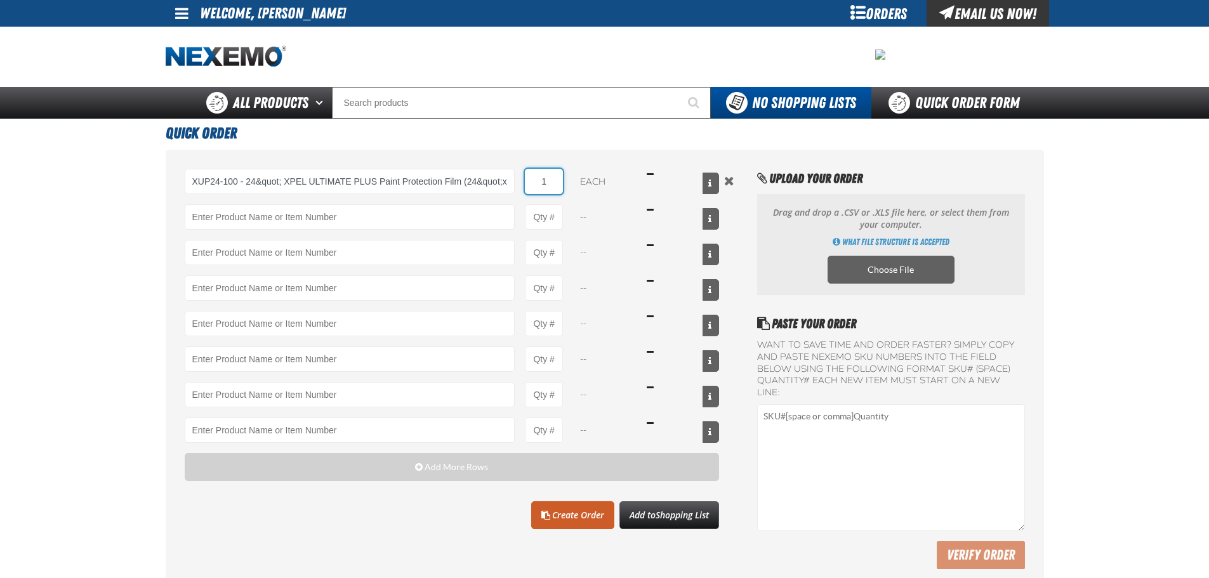
click at [545, 185] on input "1" at bounding box center [544, 181] width 38 height 25
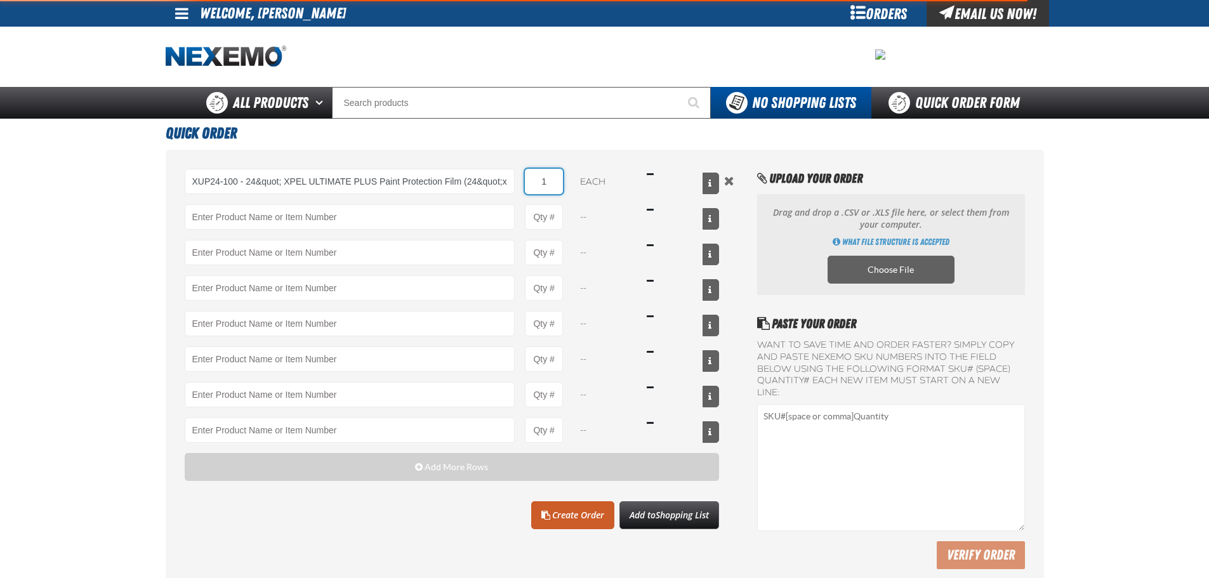
type input "XUP24-100 - 24&quot; XPEL ULTIMATE PLUS Paint Protection Film (24&quot;x100&#x2…"
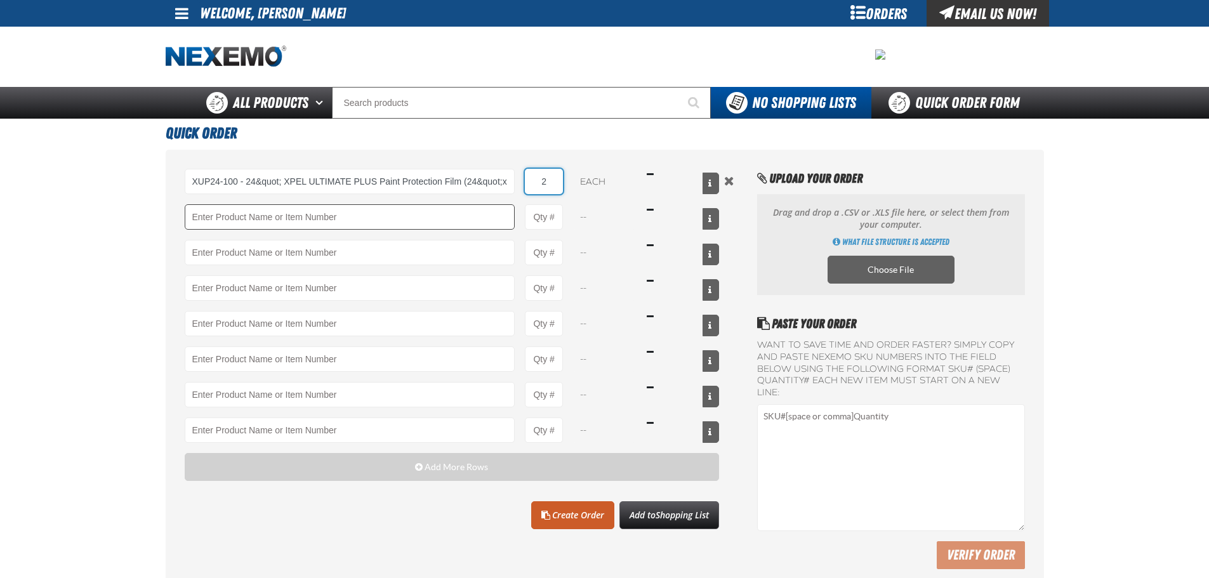
type input "2"
click at [476, 220] on input "Product" at bounding box center [350, 216] width 331 height 25
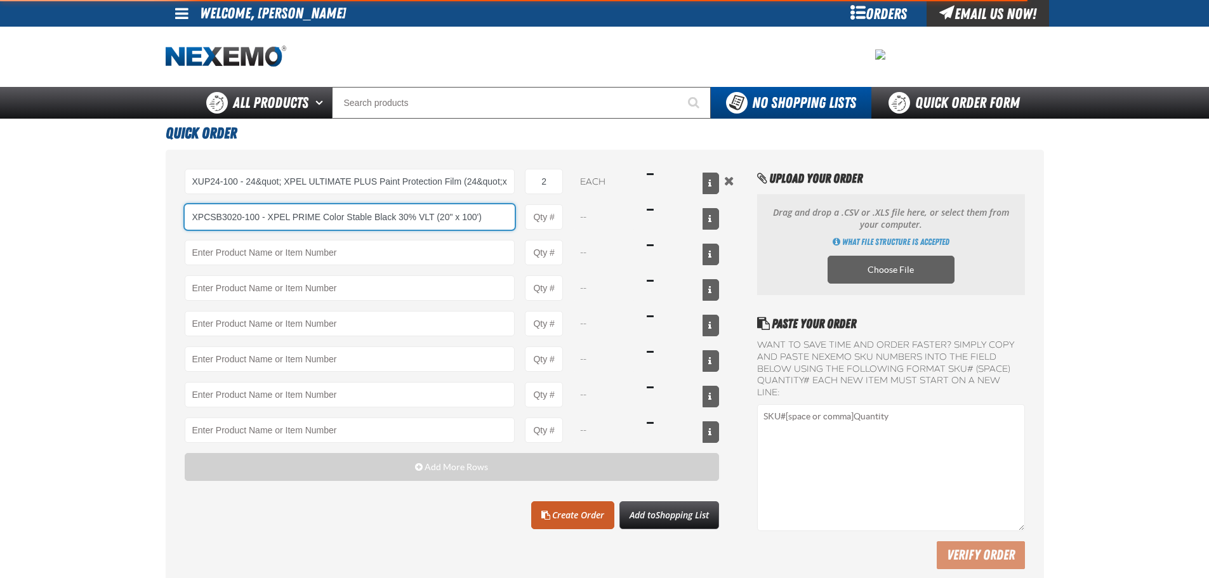
type input "XPCSB3020-100 - XPEL PRIME Color Stable Black 30% VLT (20&quot; x 100&#x27;)"
type input "1"
select select "roll"
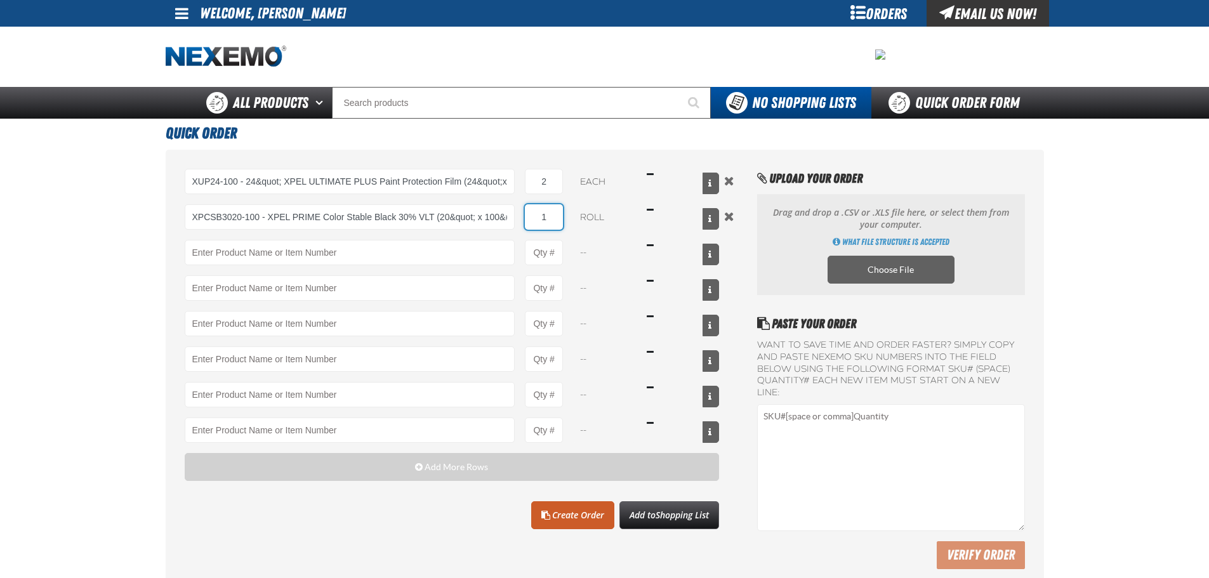
click at [540, 215] on input "1" at bounding box center [544, 216] width 38 height 25
type input "XPCSB3020-100 - XPEL PRIME Color Stable Black 30% VLT (20&quot; x 100&#x27;)"
type input "2"
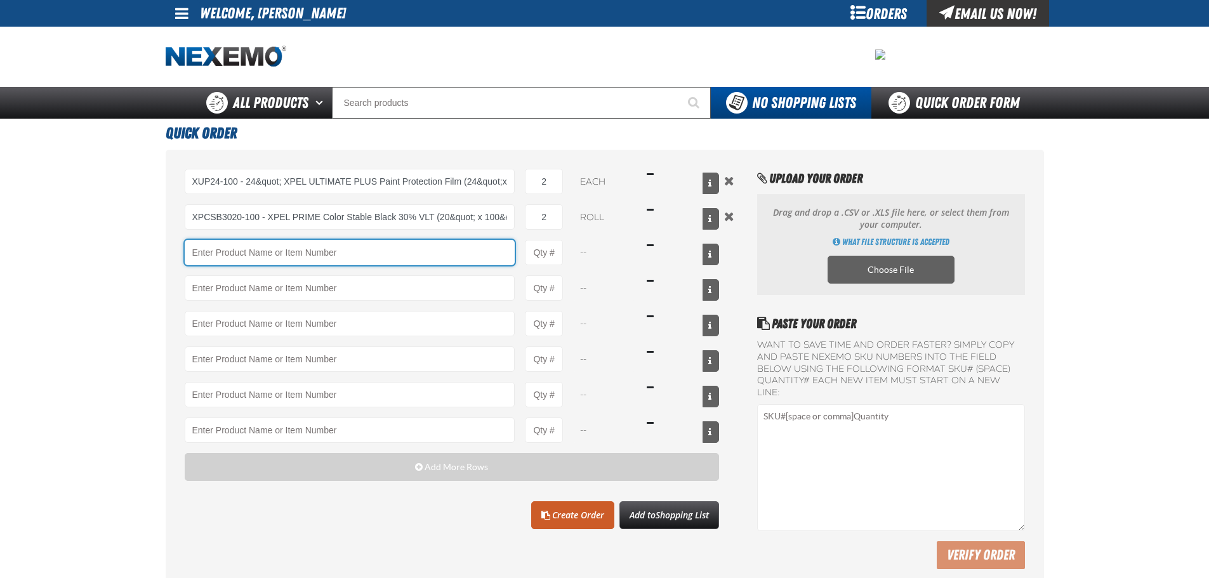
click at [348, 257] on input "Product" at bounding box center [350, 252] width 331 height 25
type input "XPCSB3024-100 - XPEL PRIME Color Stable Black 30% VLT (24&quot; x 100&#x27;)"
type input "1"
type input "XPCSB3024-100 - XPEL PRIME Color Stable Black 30% VLT (24&quot; x 100&#x27;)"
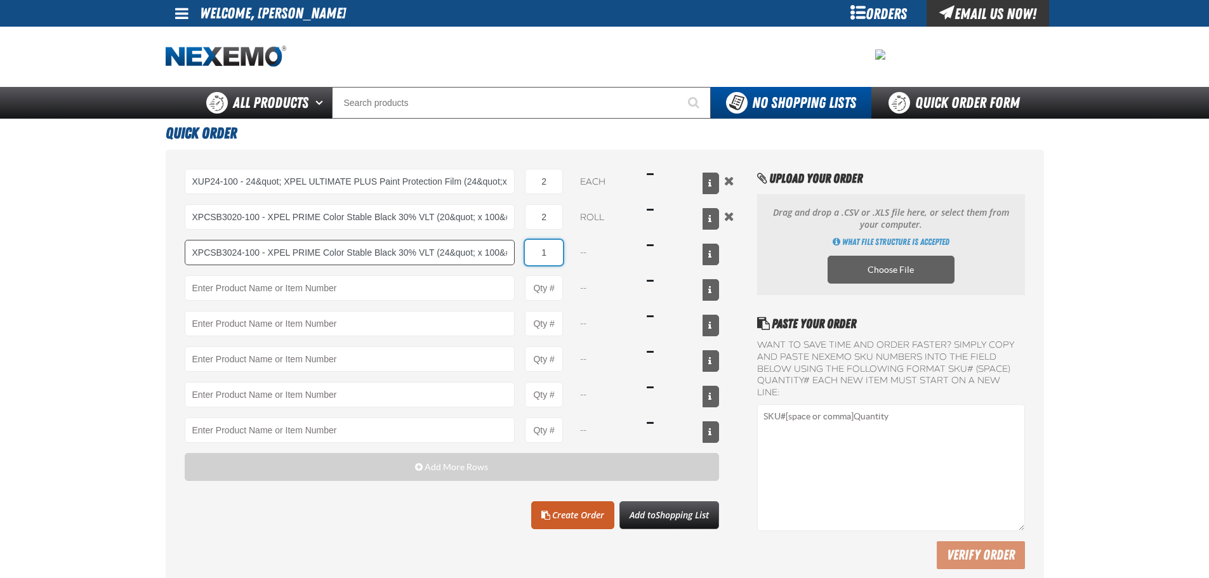
select select "roll"
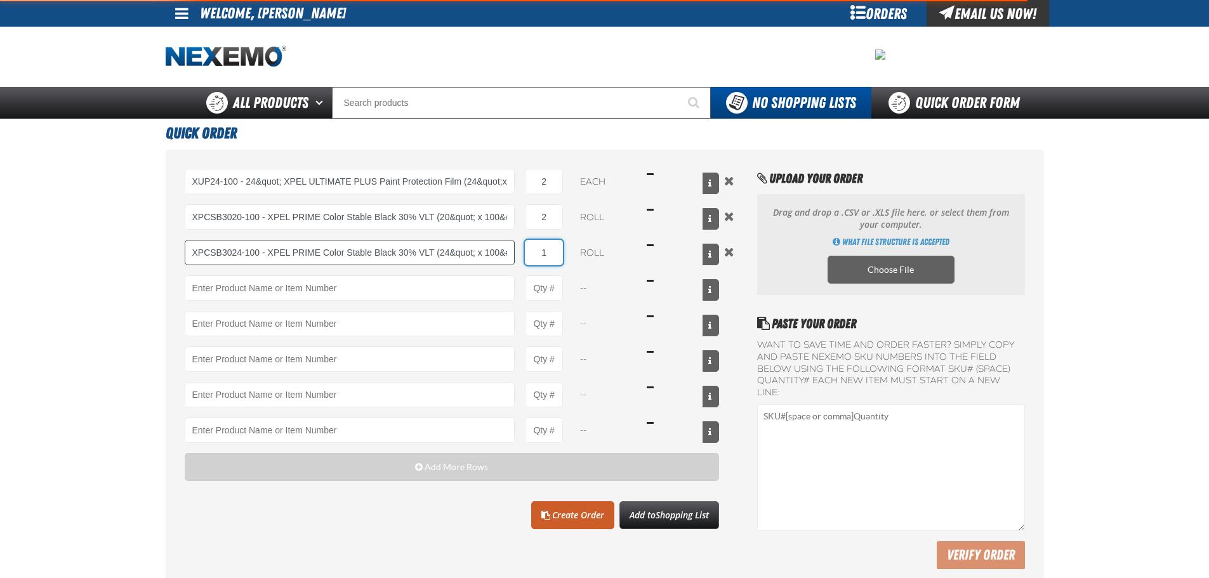
type input "XPCSB3024-100 - XPEL PRIME Color Stable Black 30% VLT (24&quot; x 100&#x27;)"
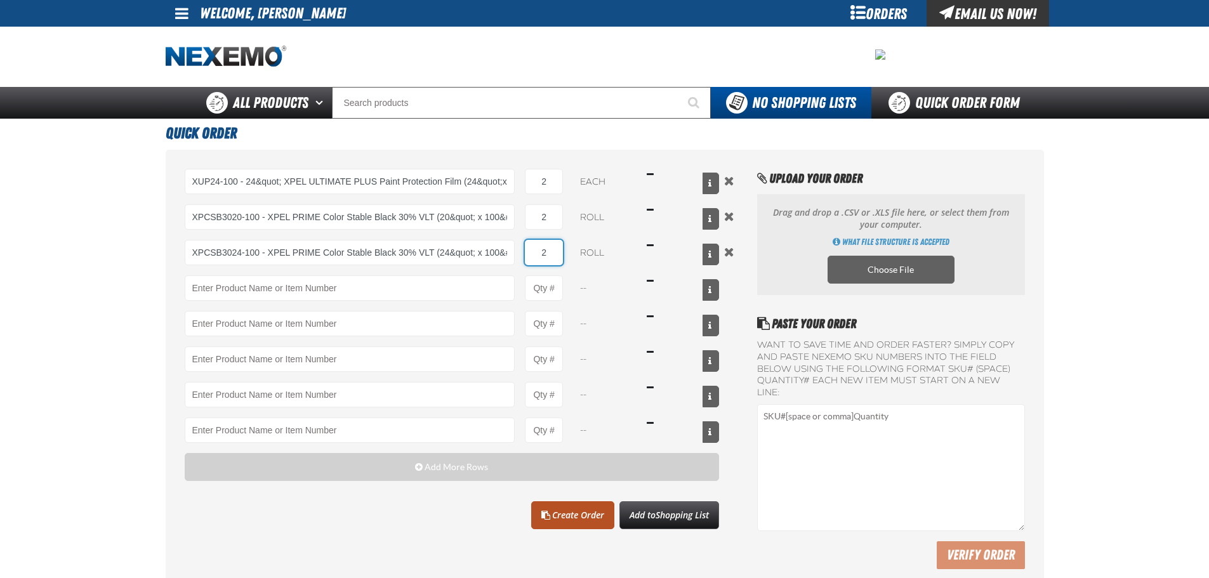
type input "2"
click at [571, 518] on link "Create Order" at bounding box center [572, 515] width 83 height 28
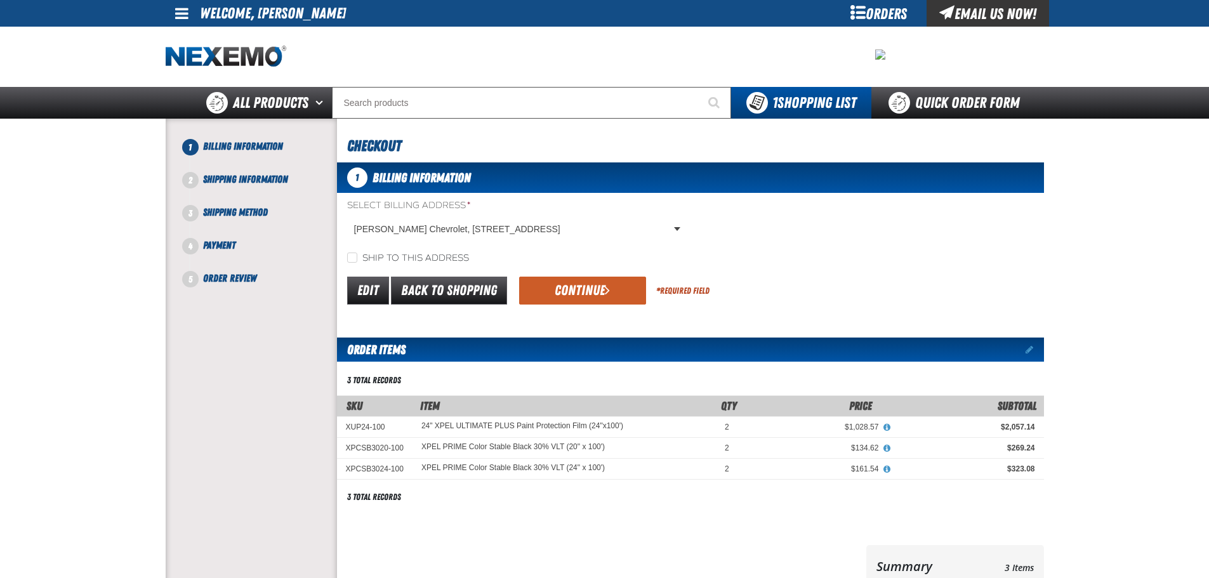
click at [430, 261] on label "Ship to this address" at bounding box center [408, 259] width 122 height 12
click at [357, 261] on input "Ship to this address" at bounding box center [352, 258] width 10 height 10
checkbox input "true"
click at [622, 314] on div "1 Billing Information Select Billing Address * [PERSON_NAME] Chevrolet, [STREET…" at bounding box center [690, 400] width 707 height 474
click at [590, 284] on button "Continue" at bounding box center [582, 291] width 127 height 28
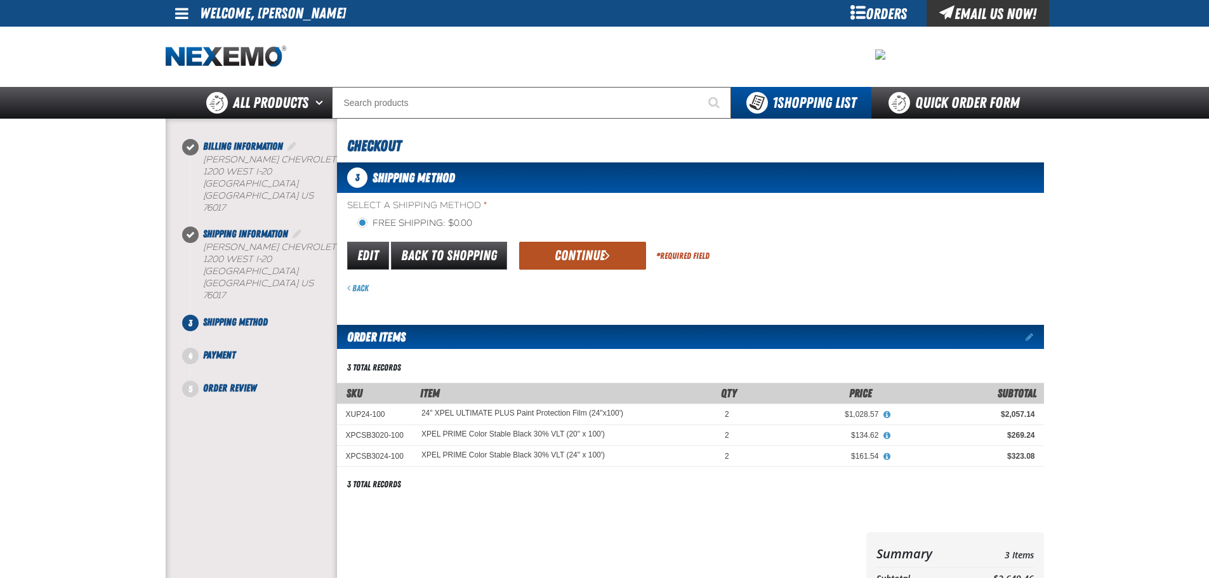
click at [574, 267] on button "Continue" at bounding box center [582, 256] width 127 height 28
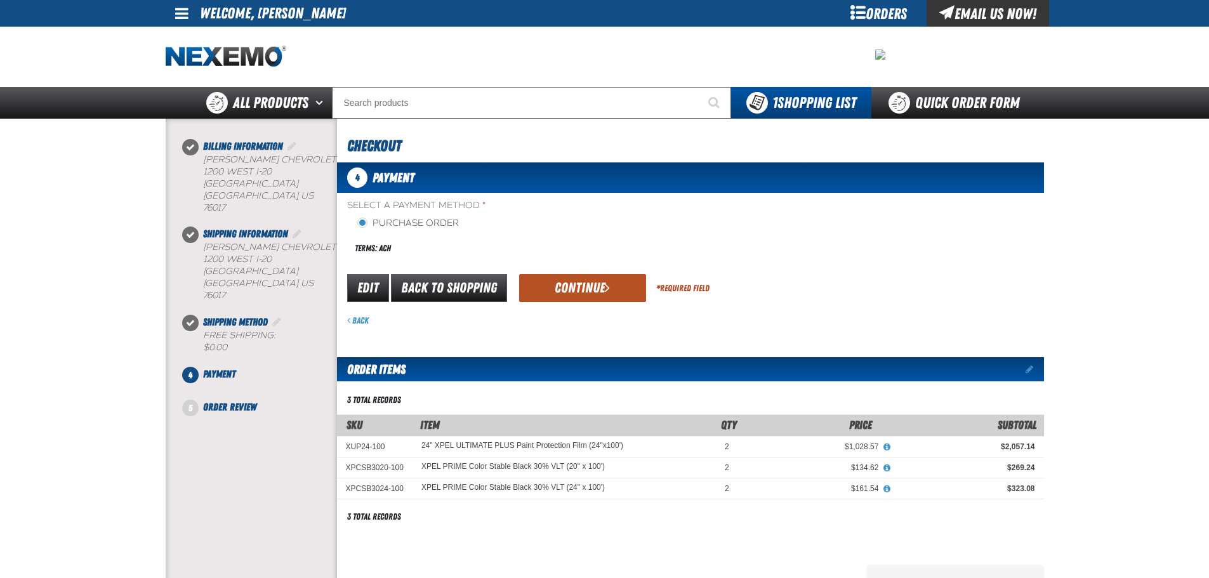
click at [584, 283] on button "Continue" at bounding box center [582, 288] width 127 height 28
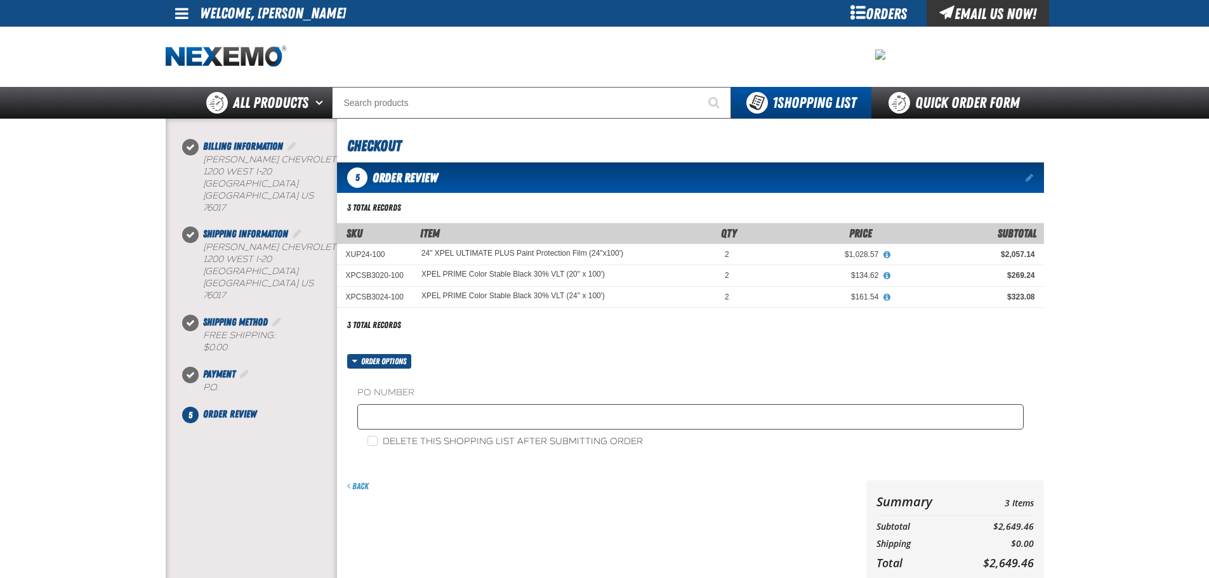
drag, startPoint x: 477, startPoint y: 433, endPoint x: 473, endPoint y: 420, distance: 13.5
click at [476, 427] on div "PO Number Delete this shopping list after submitting order" at bounding box center [690, 417] width 707 height 97
click at [468, 413] on input "text" at bounding box center [690, 416] width 667 height 25
type input "JOHNNIE-10"
click at [429, 437] on label "Delete this shopping list after submitting order" at bounding box center [505, 442] width 275 height 12
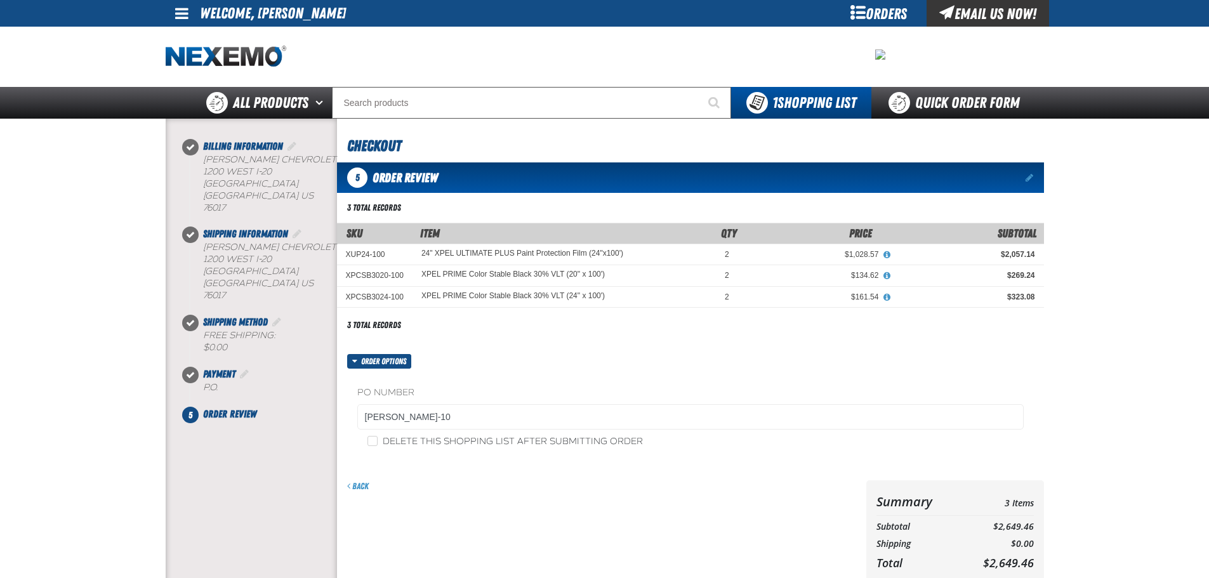
click at [378, 437] on input "Delete this shopping list after submitting order" at bounding box center [373, 441] width 10 height 10
checkbox input "true"
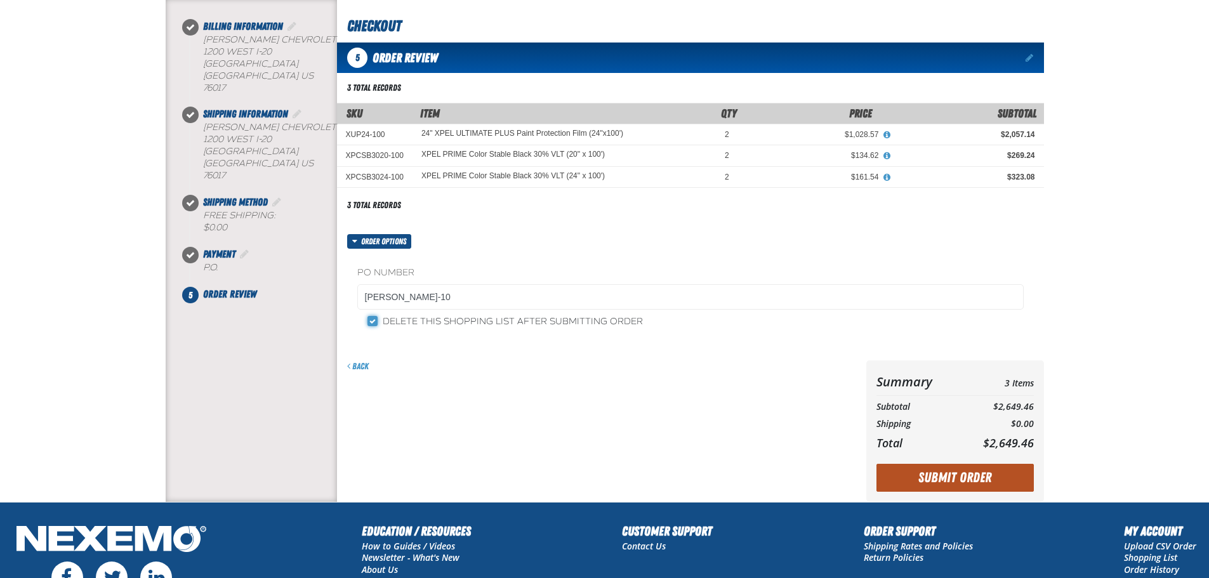
scroll to position [127, 0]
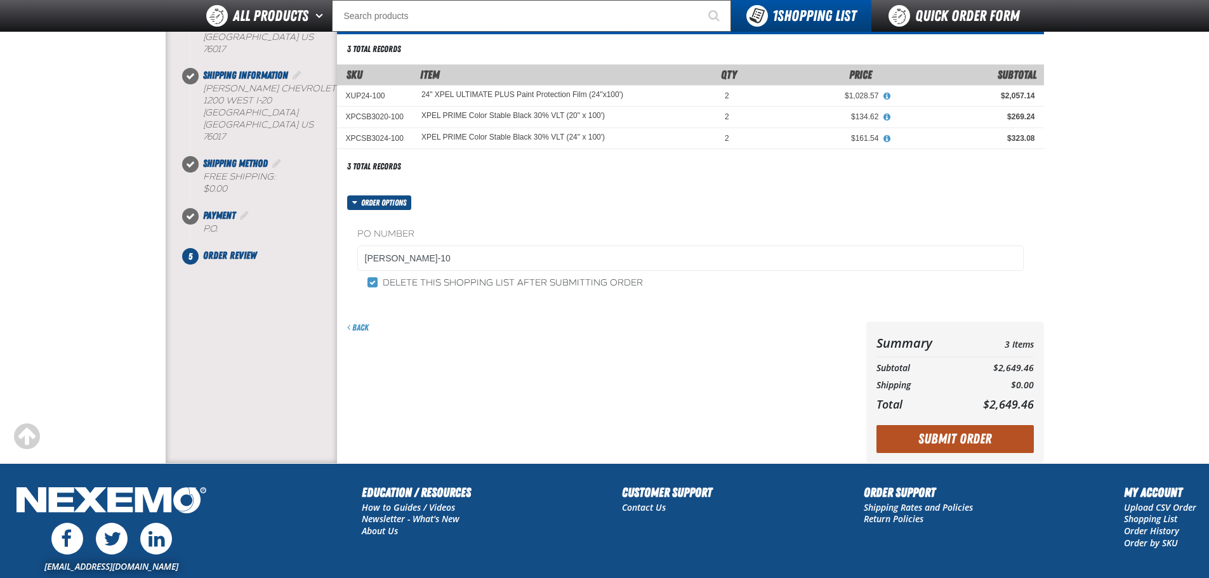
click at [992, 435] on button "Submit Order" at bounding box center [955, 439] width 157 height 28
